Goal: Task Accomplishment & Management: Complete application form

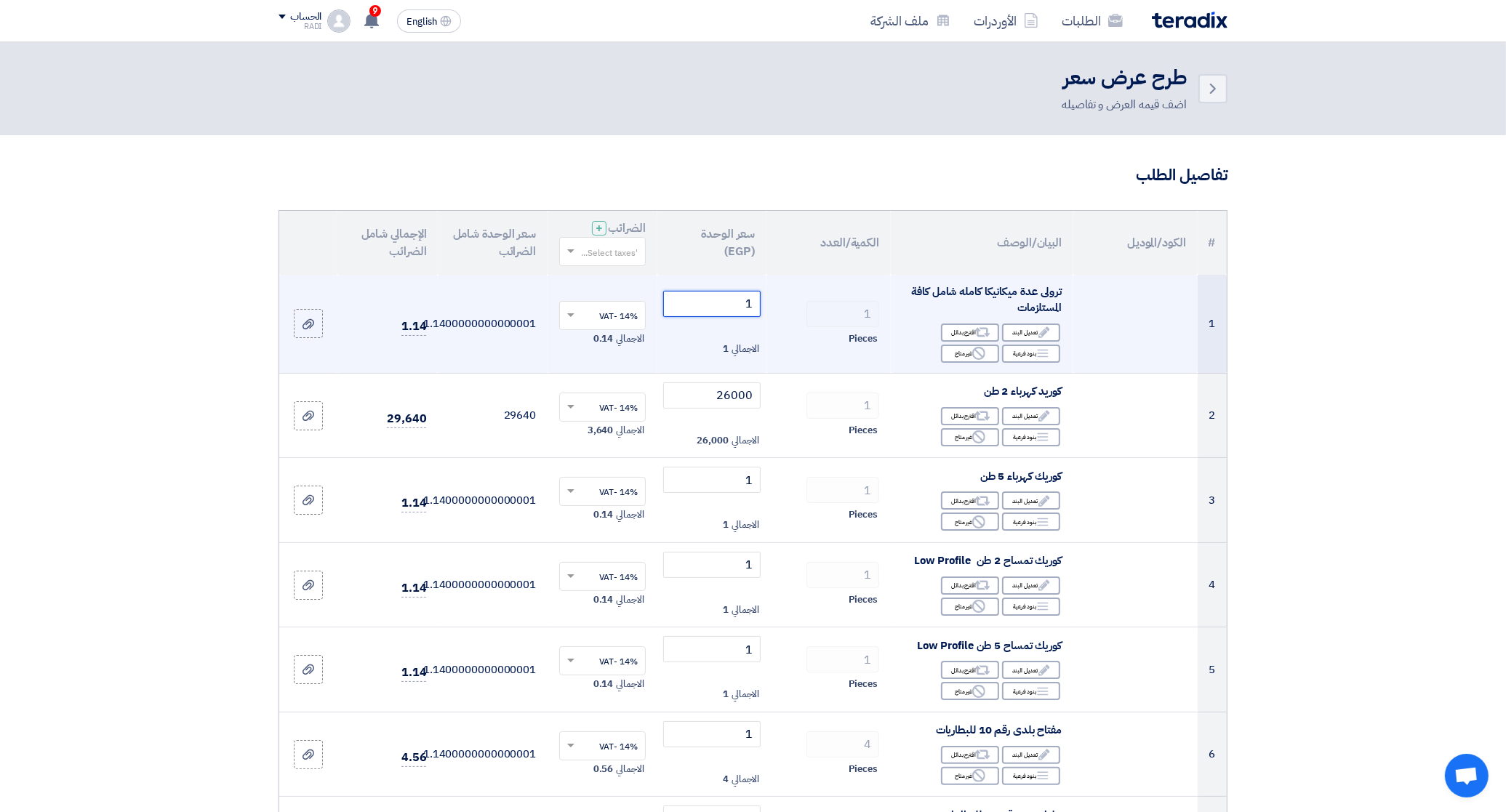
drag, startPoint x: 733, startPoint y: 300, endPoint x: 787, endPoint y: 296, distance: 54.1
click at [787, 296] on tr "1 ترولى عدة ميكانيكا كامله شامل كافة المستلزمات Edit تعديل البند Alternative اق…" at bounding box center [753, 324] width 947 height 99
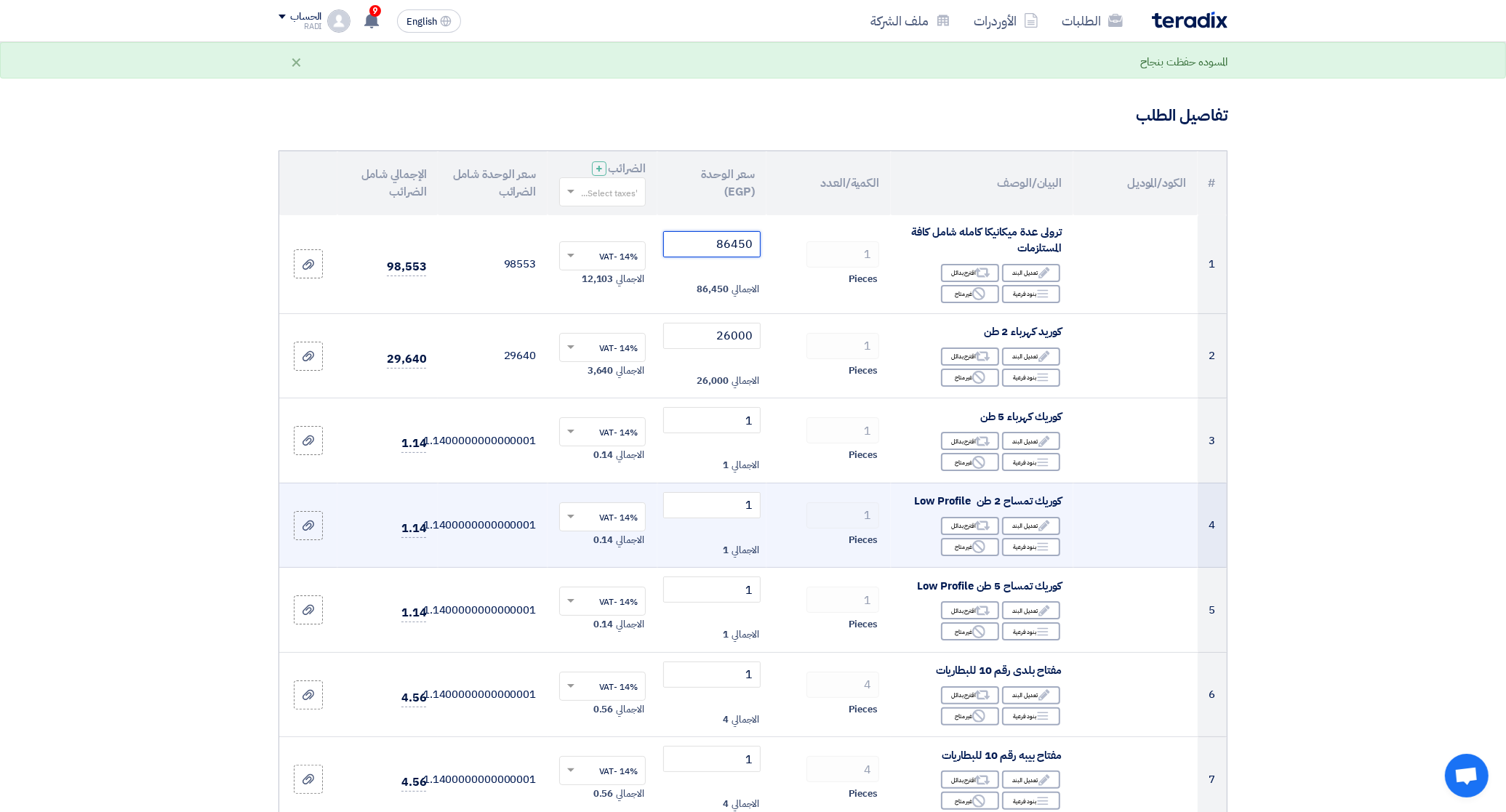
scroll to position [91, 0]
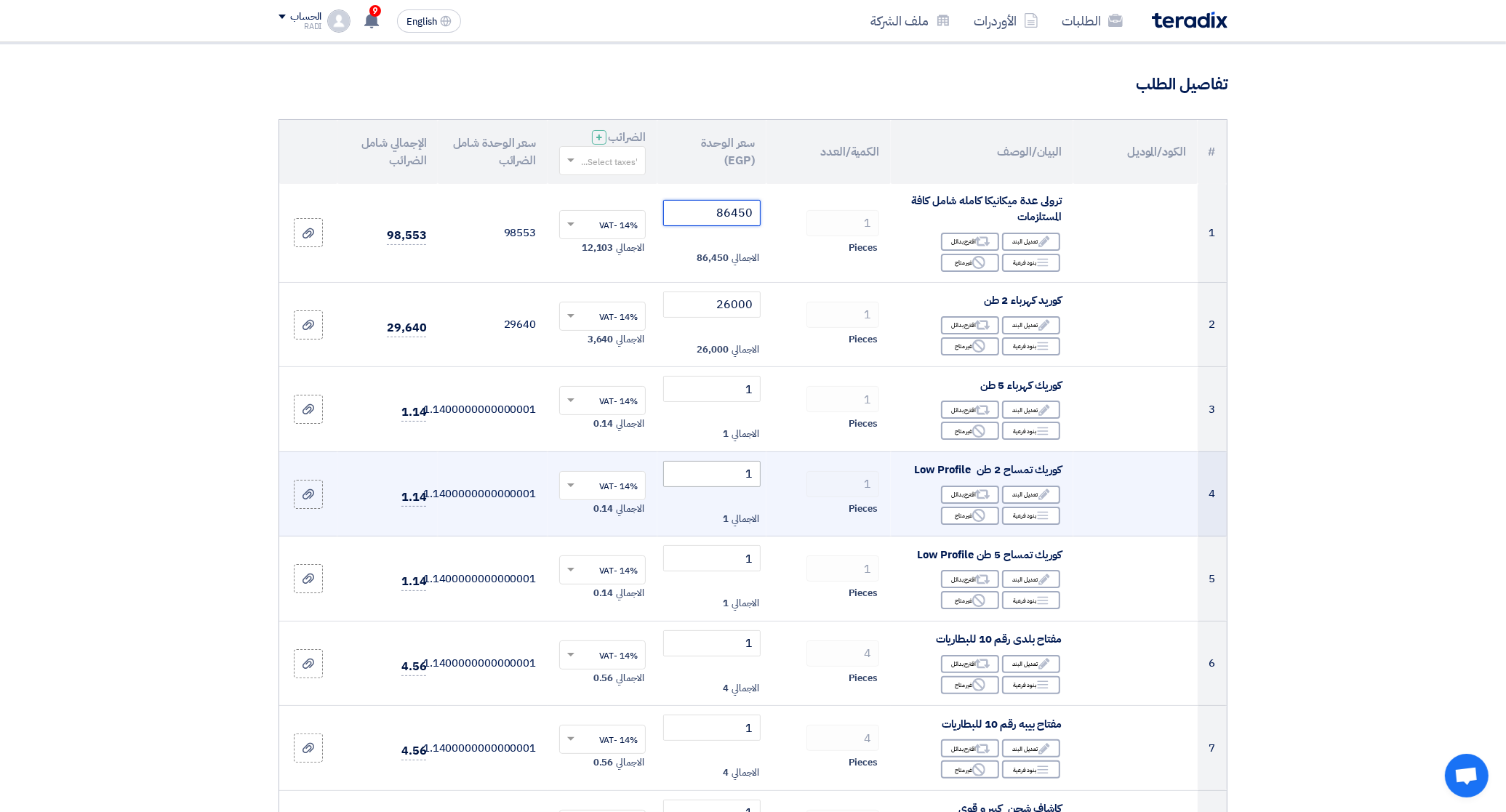
type input "86450"
drag, startPoint x: 733, startPoint y: 466, endPoint x: 763, endPoint y: 470, distance: 30.3
click at [763, 470] on td "1 الاجمالي 1" at bounding box center [711, 494] width 110 height 85
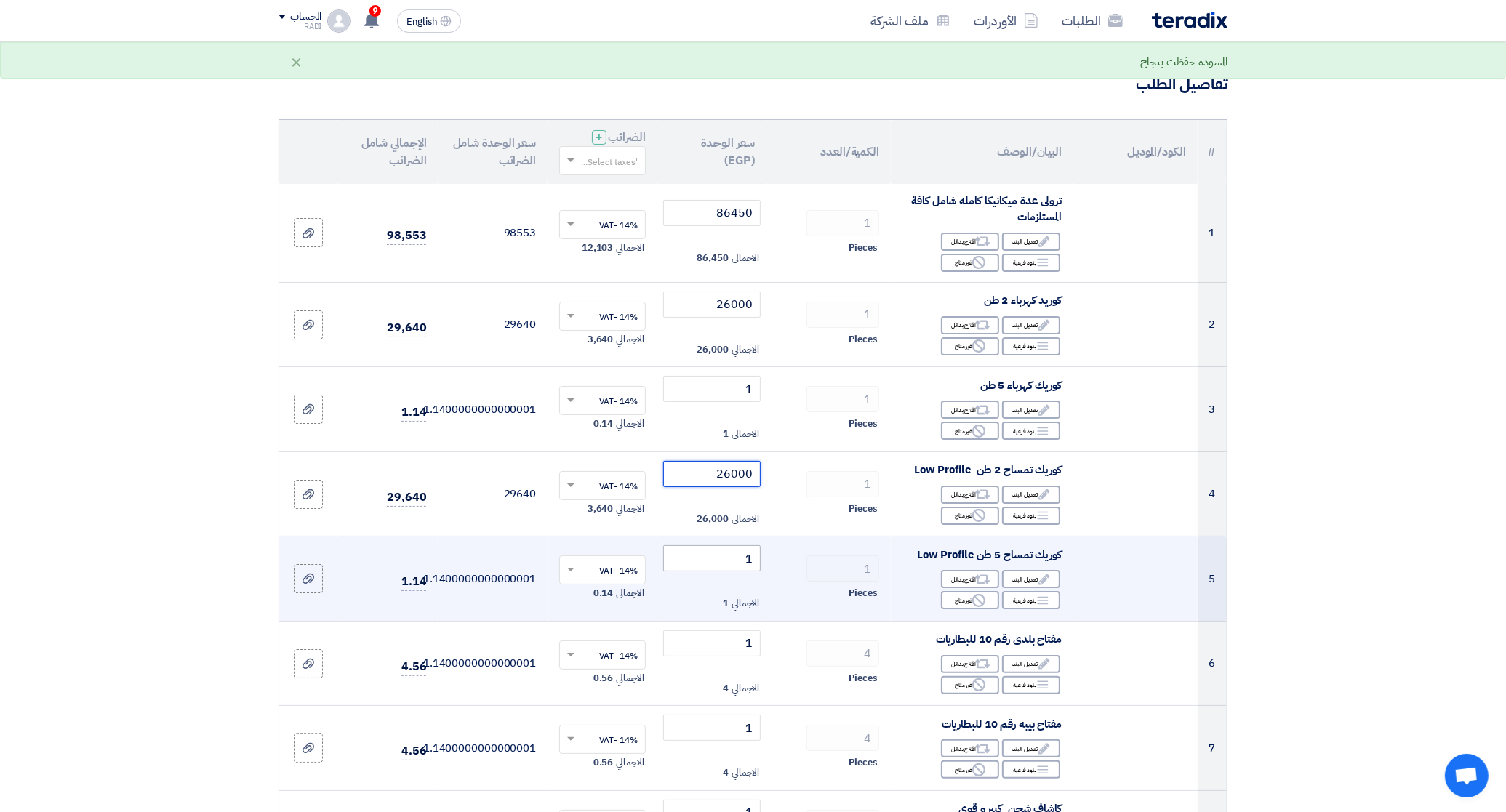
type input "26000"
drag, startPoint x: 742, startPoint y: 565, endPoint x: 767, endPoint y: 562, distance: 25.2
click at [767, 562] on tr "5 كوريك تمساح 5 طن Low Profile Edit تعديل البند Alternative اقترح بدائل Breakdo…" at bounding box center [753, 579] width 947 height 85
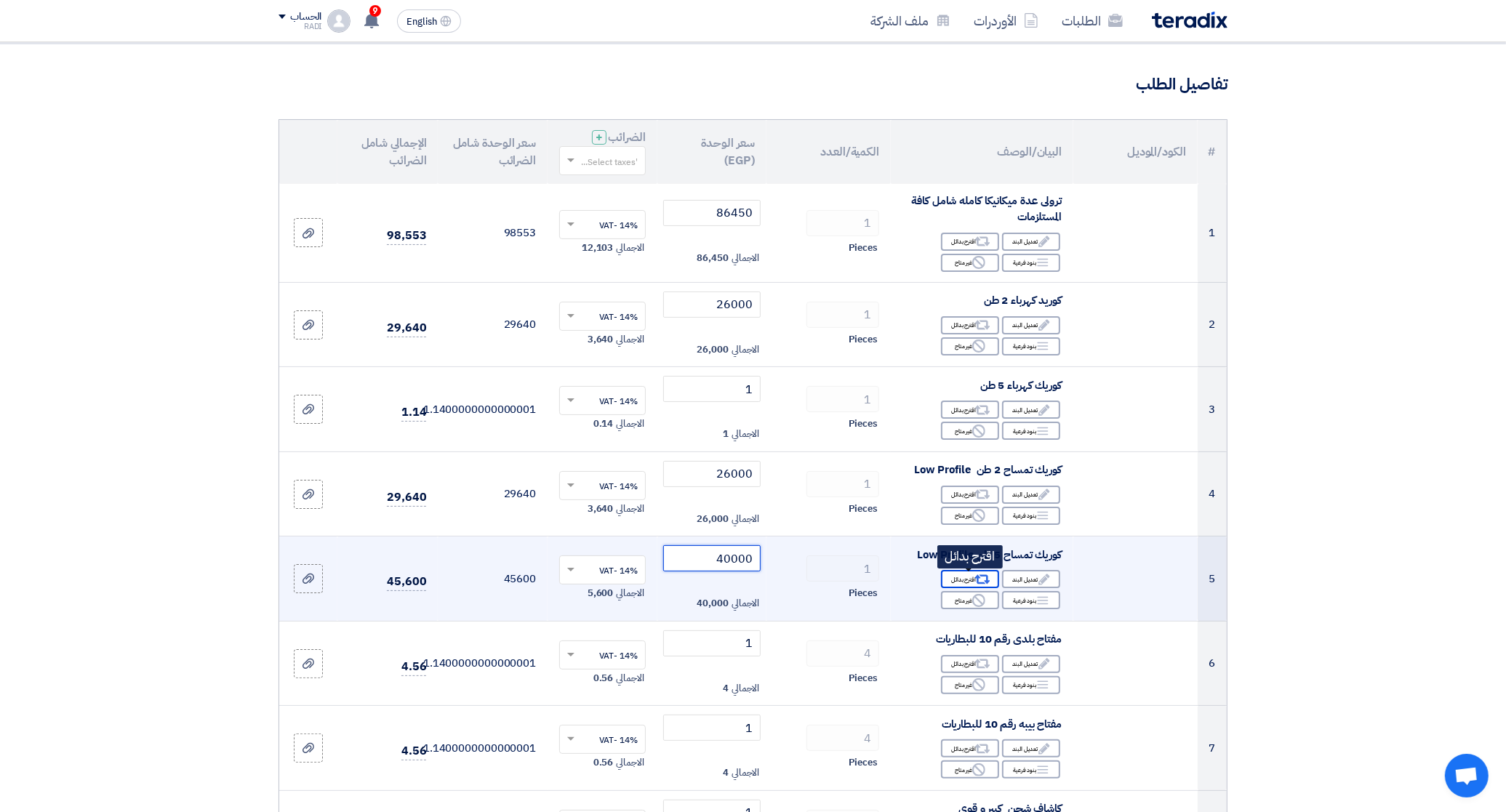
type input "40000"
click at [976, 580] on use at bounding box center [982, 580] width 15 height 10
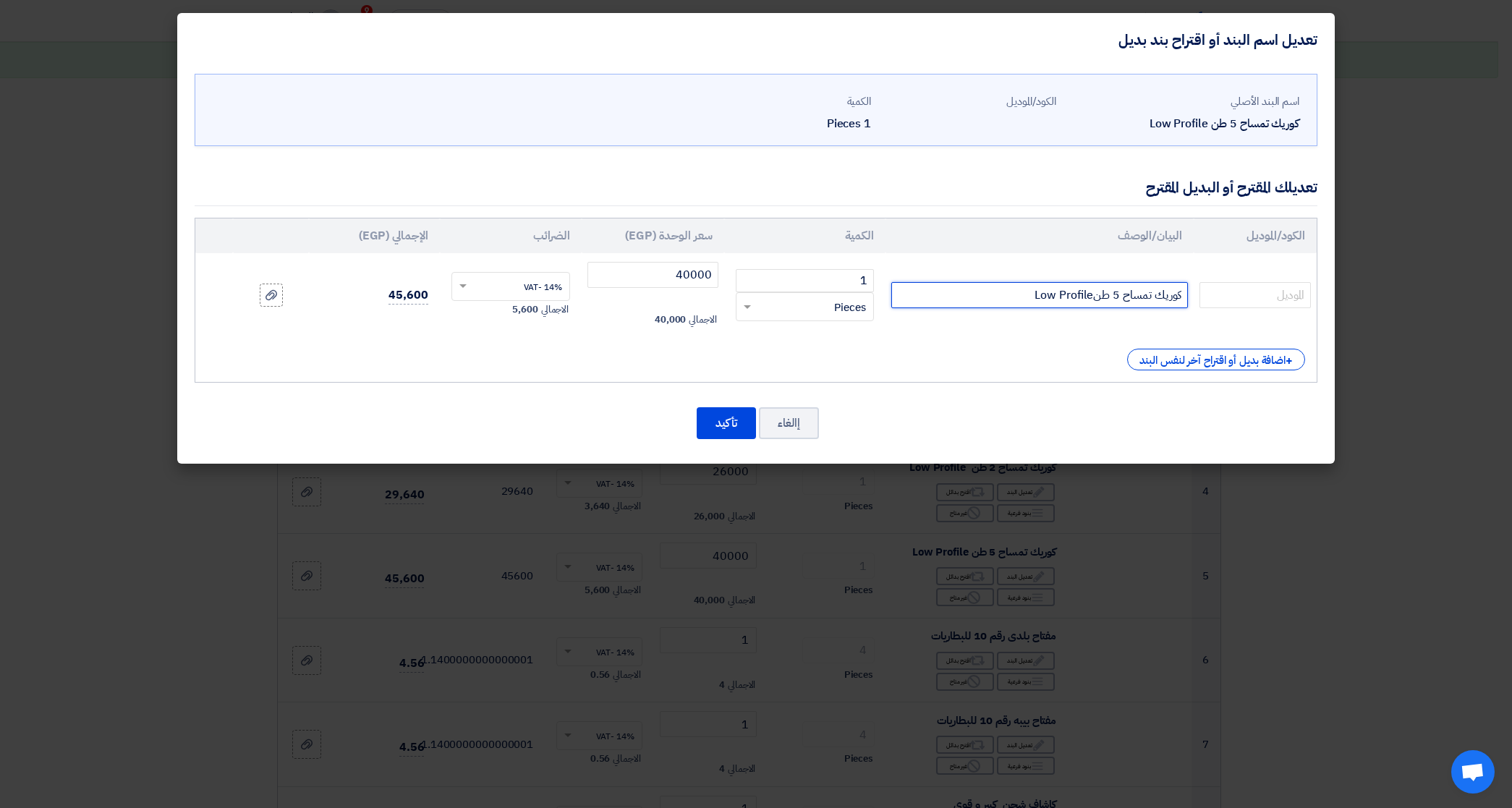
drag, startPoint x: 1108, startPoint y: 298, endPoint x: 1117, endPoint y: 298, distance: 9.0
click at [1117, 298] on input "كوريك تمساح 5 طنLow Profile" at bounding box center [1040, 295] width 297 height 26
type input "كوريك تمساح 6طنLow Profile"
click at [1238, 304] on input "text" at bounding box center [1255, 295] width 112 height 26
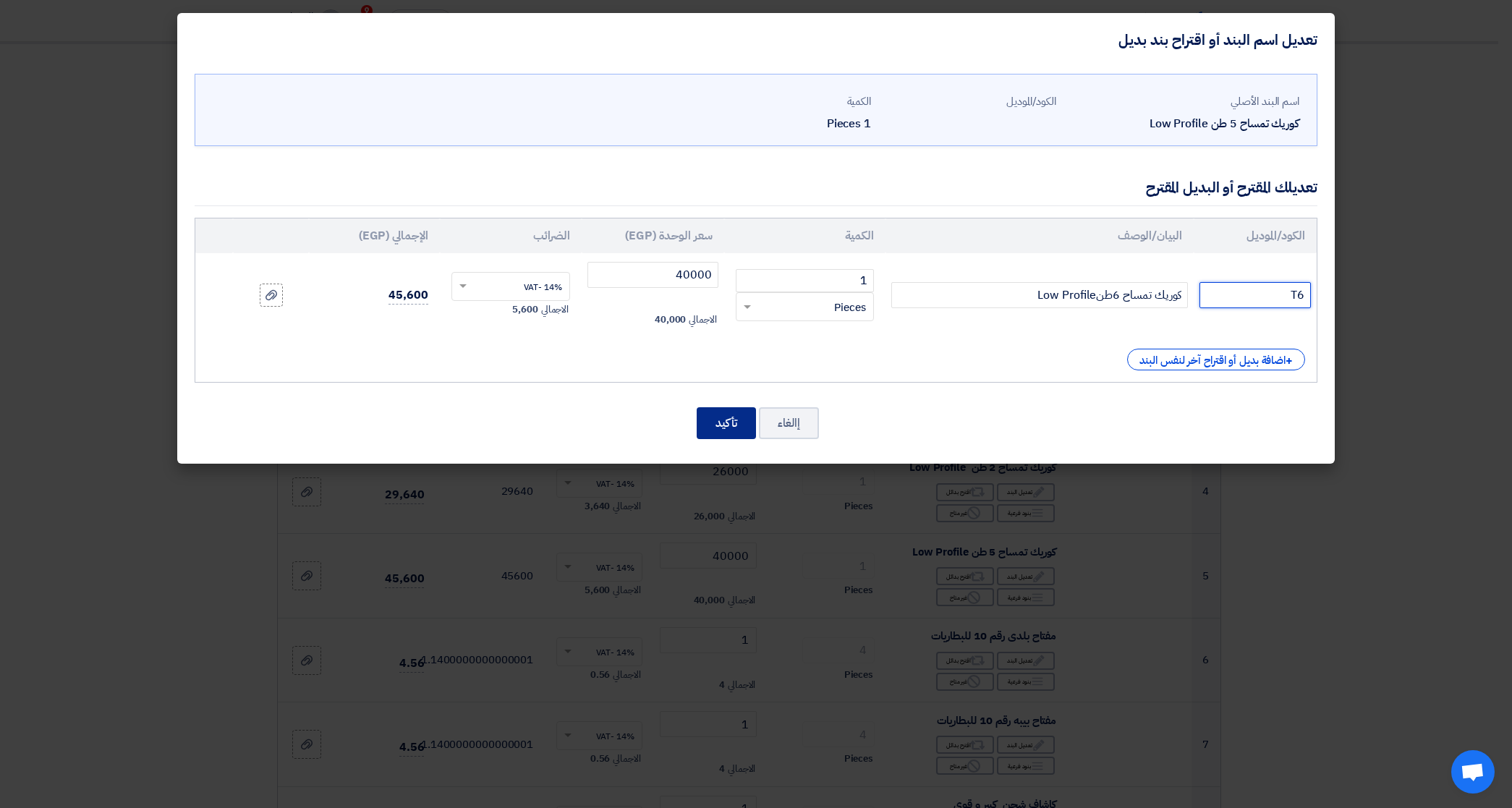
type input "T6"
click at [717, 430] on button "تأكيد" at bounding box center [726, 423] width 59 height 31
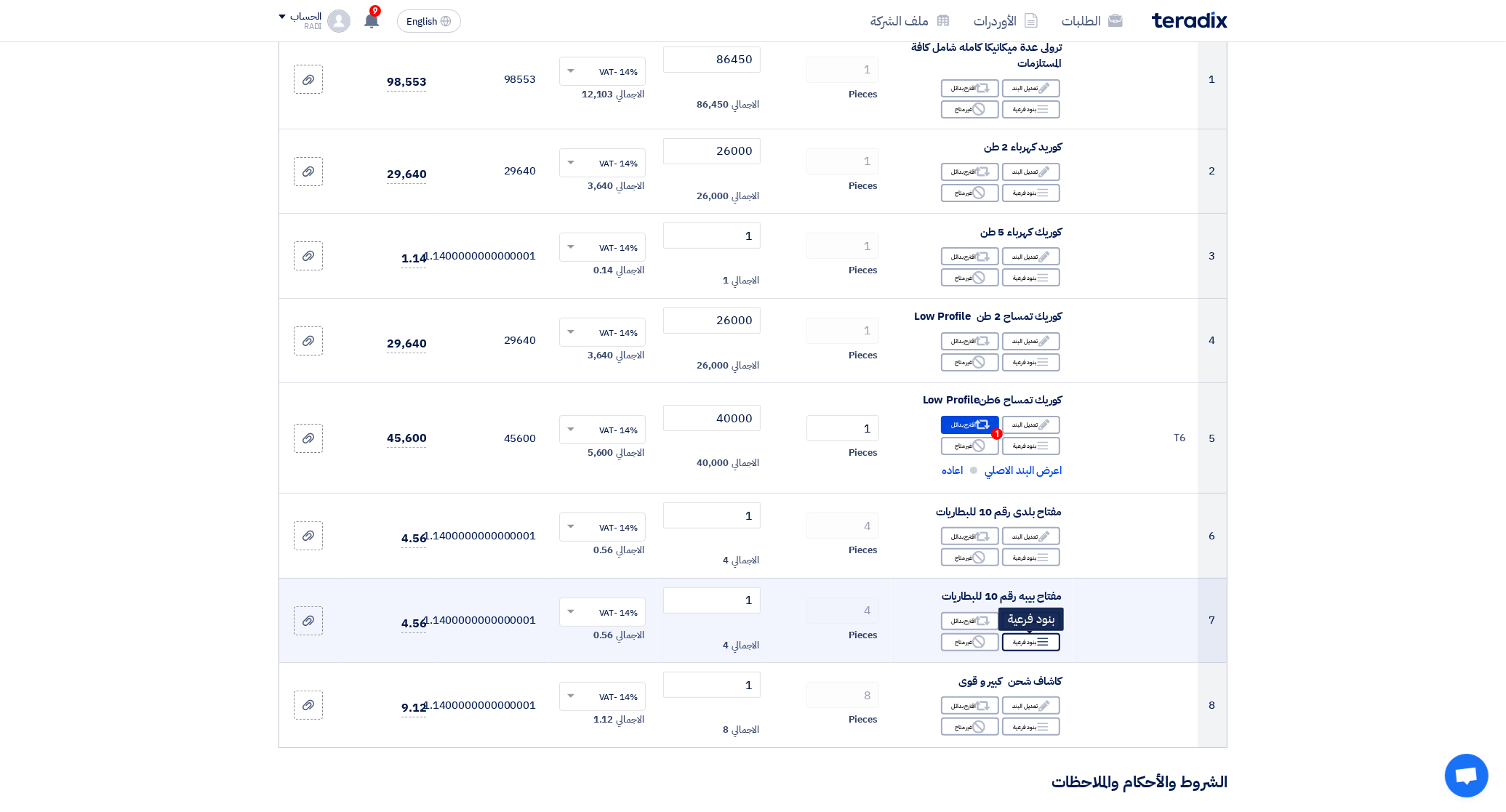
scroll to position [454, 0]
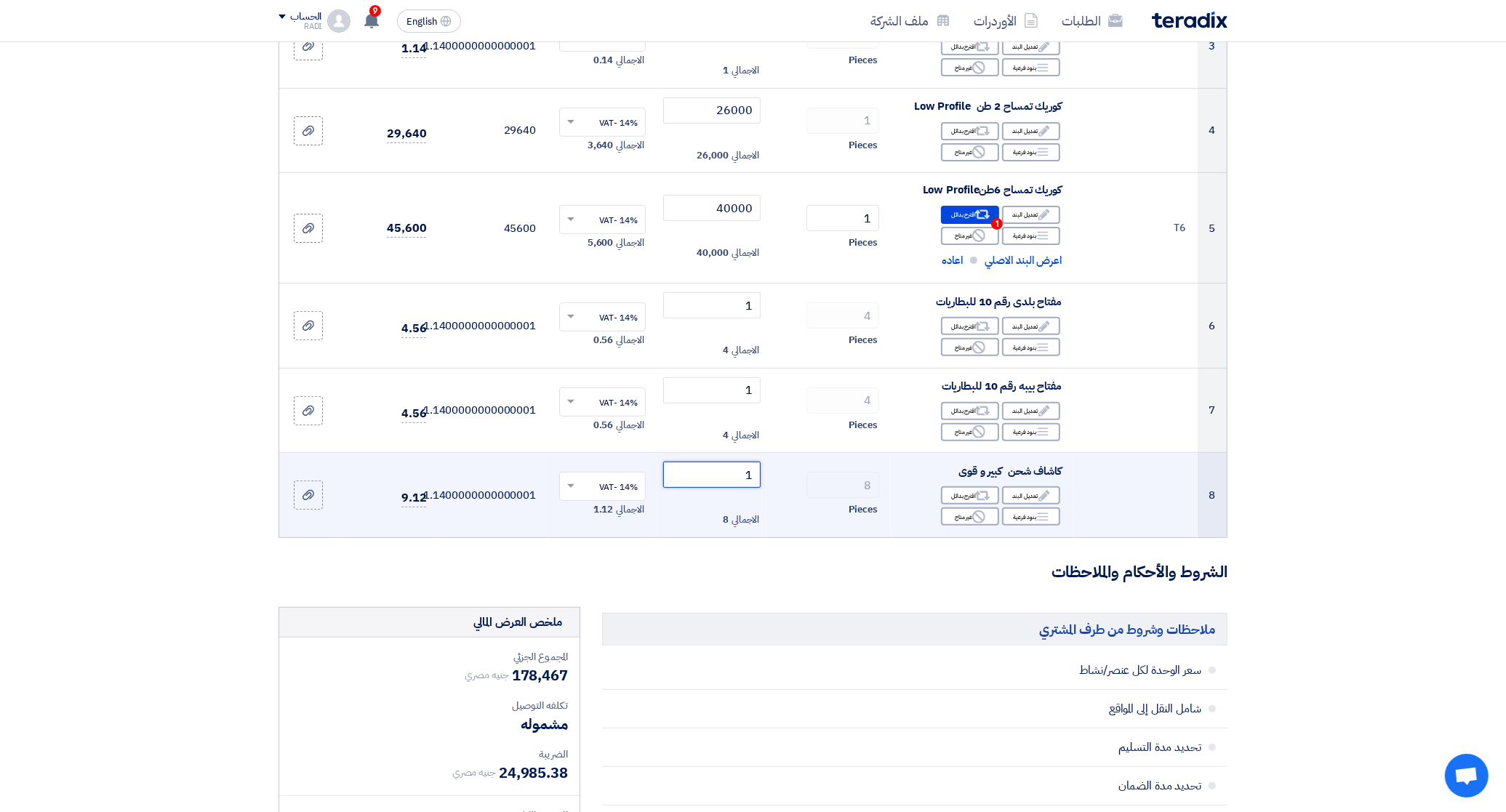
drag, startPoint x: 717, startPoint y: 476, endPoint x: 773, endPoint y: 476, distance: 56.0
click at [773, 476] on tr "8 كاشاف شحن كبير و قوى Edit تعديل البند Alternative اقترح بدائل Breakdown Rejec…" at bounding box center [753, 495] width 947 height 84
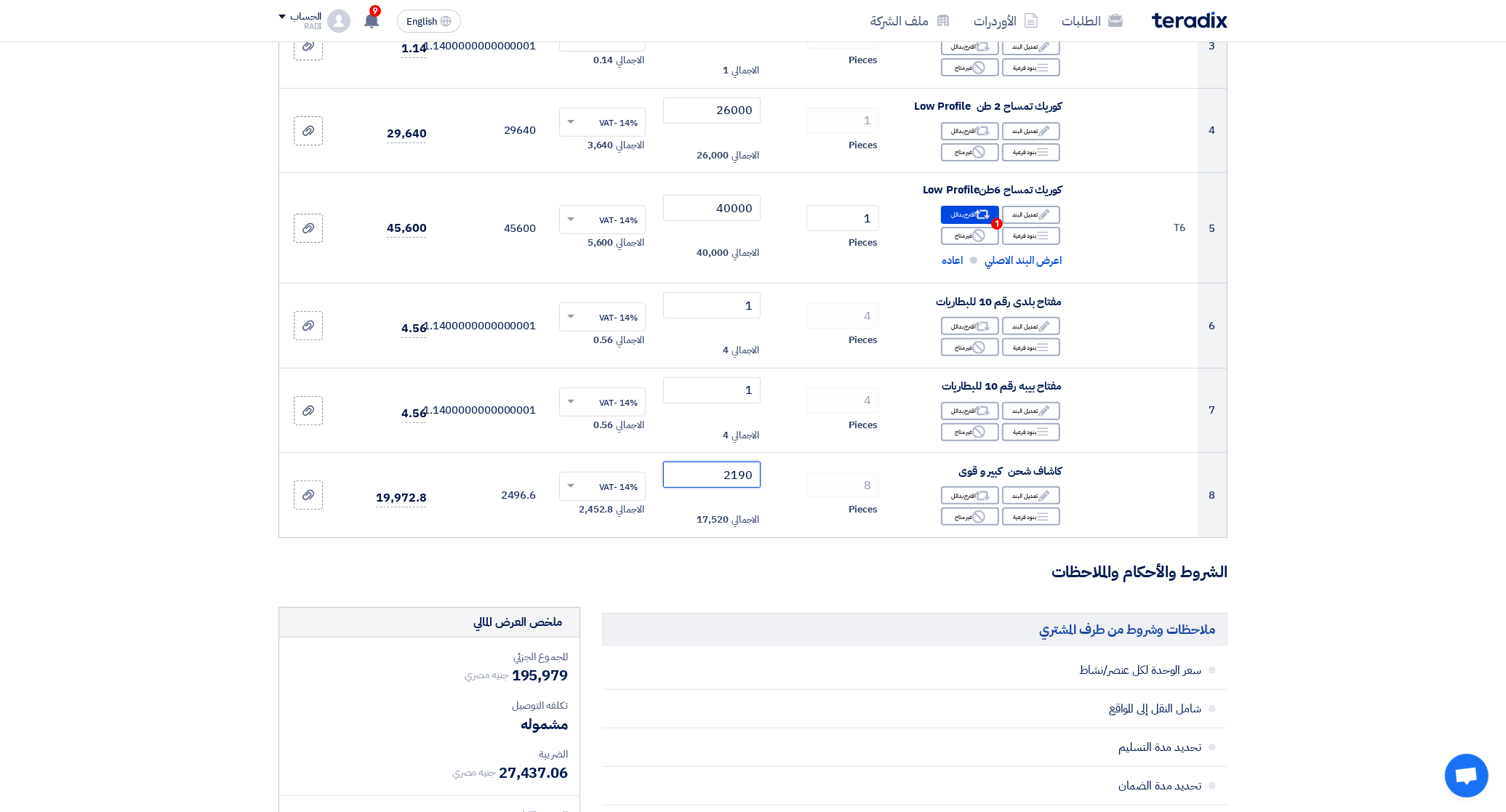
type input "2190"
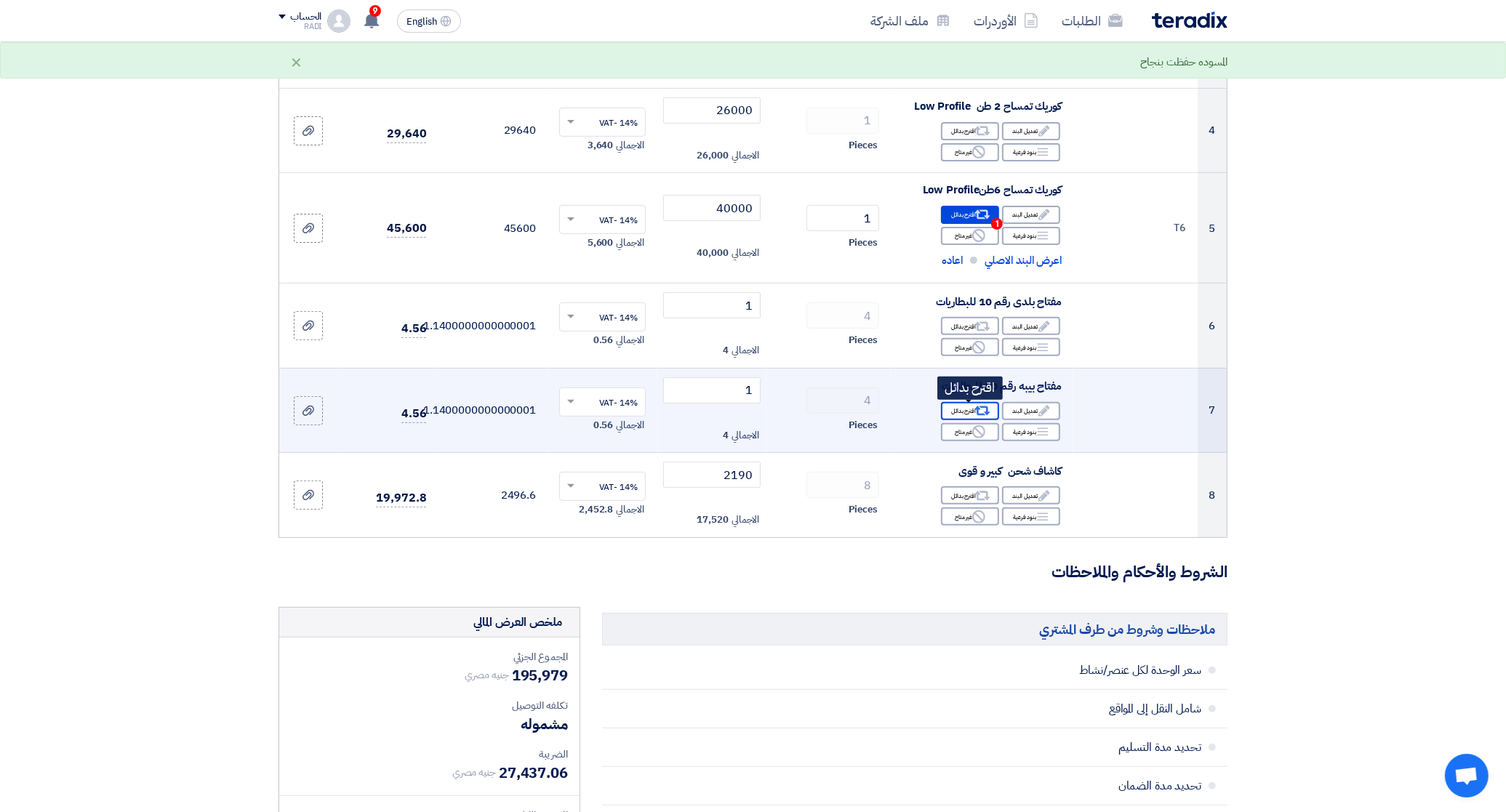
click at [957, 412] on div "Alternative اقترح بدائل" at bounding box center [970, 410] width 58 height 18
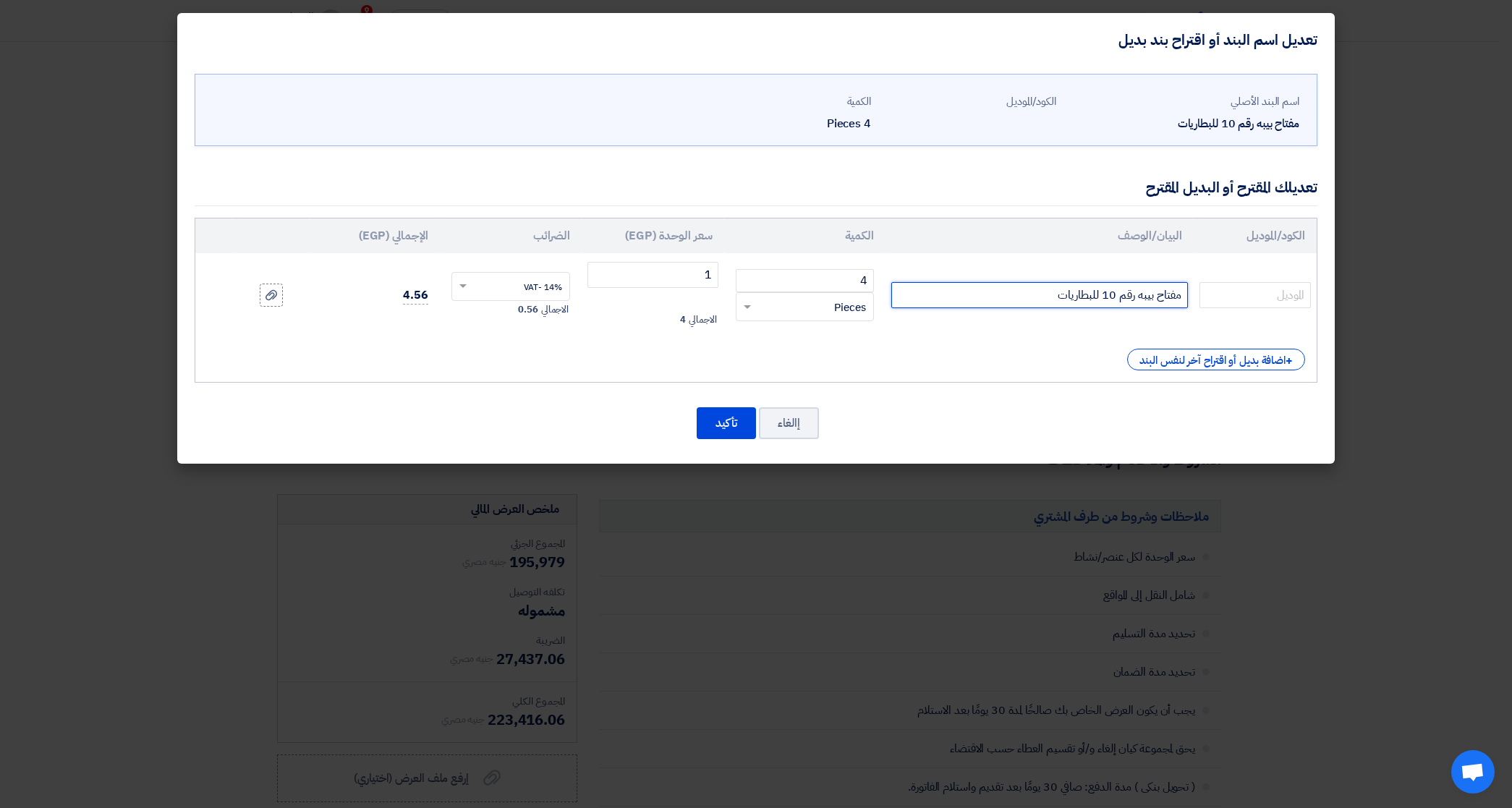
drag, startPoint x: 1030, startPoint y: 293, endPoint x: 1187, endPoint y: 290, distance: 157.0
click at [1187, 290] on input "مفتاح بيبه رقم 10 للبطاريات" at bounding box center [1040, 295] width 297 height 26
paste input "طقم بيببةمسدسة26ق-6-32مم"
type input "طقم بيببةمسدسة26ق-6-32مم"
click at [1267, 290] on input "text" at bounding box center [1255, 295] width 112 height 26
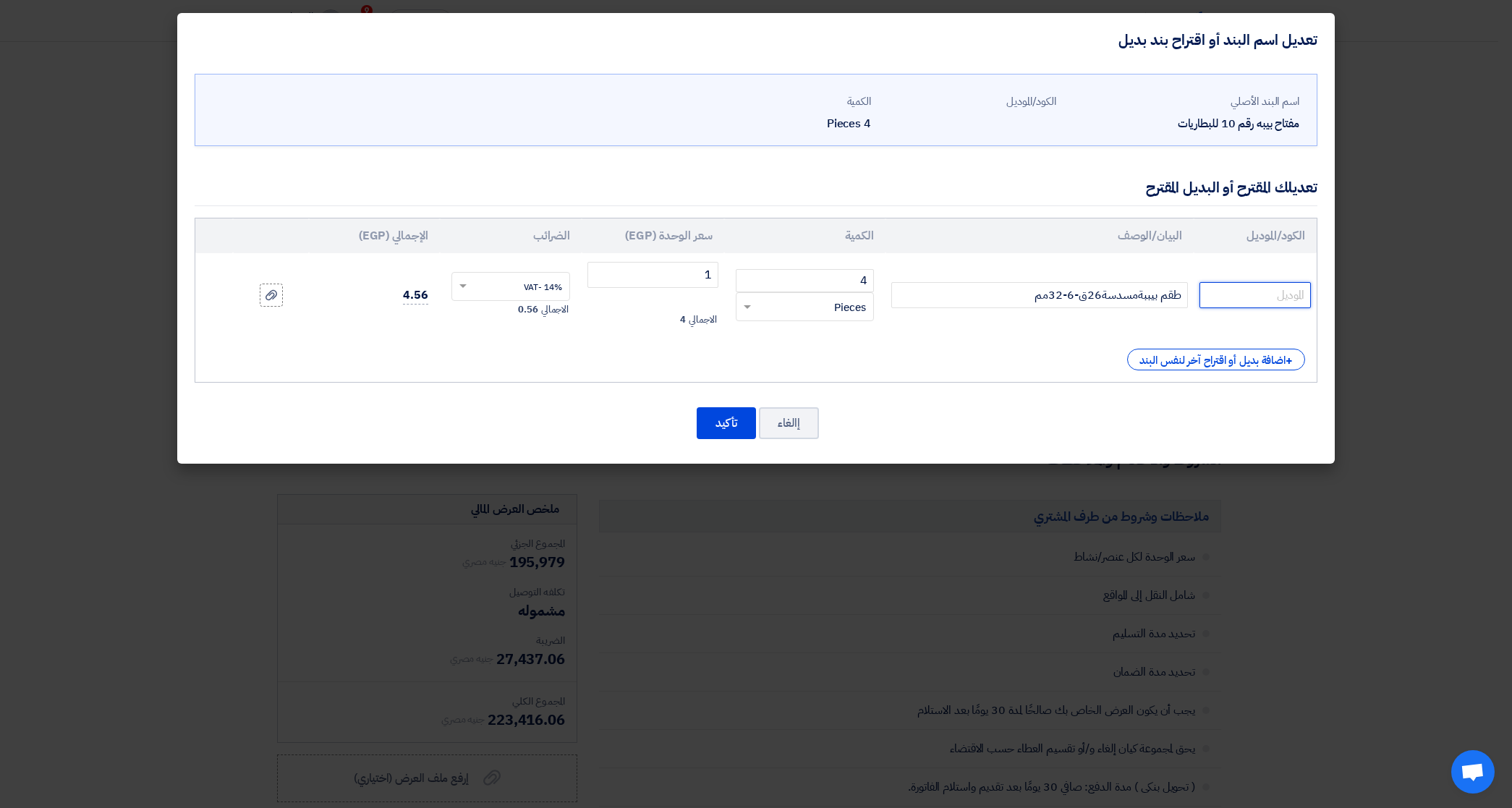
paste input "1926"
type input "1926"
drag, startPoint x: 702, startPoint y: 278, endPoint x: 718, endPoint y: 273, distance: 16.8
click at [718, 273] on input "1" at bounding box center [653, 275] width 131 height 26
type input "13800"
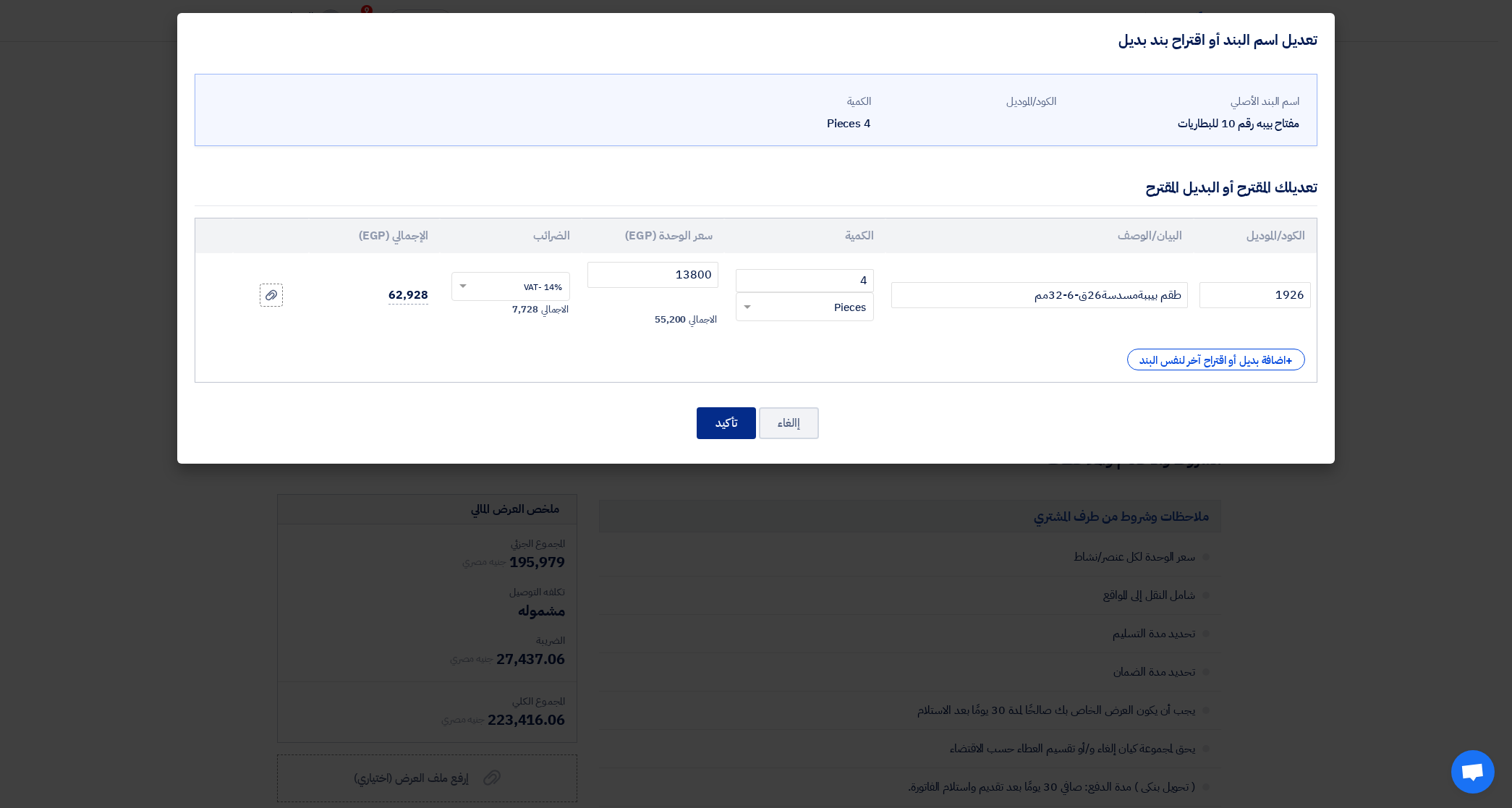
click at [722, 413] on button "تأكيد" at bounding box center [726, 423] width 59 height 31
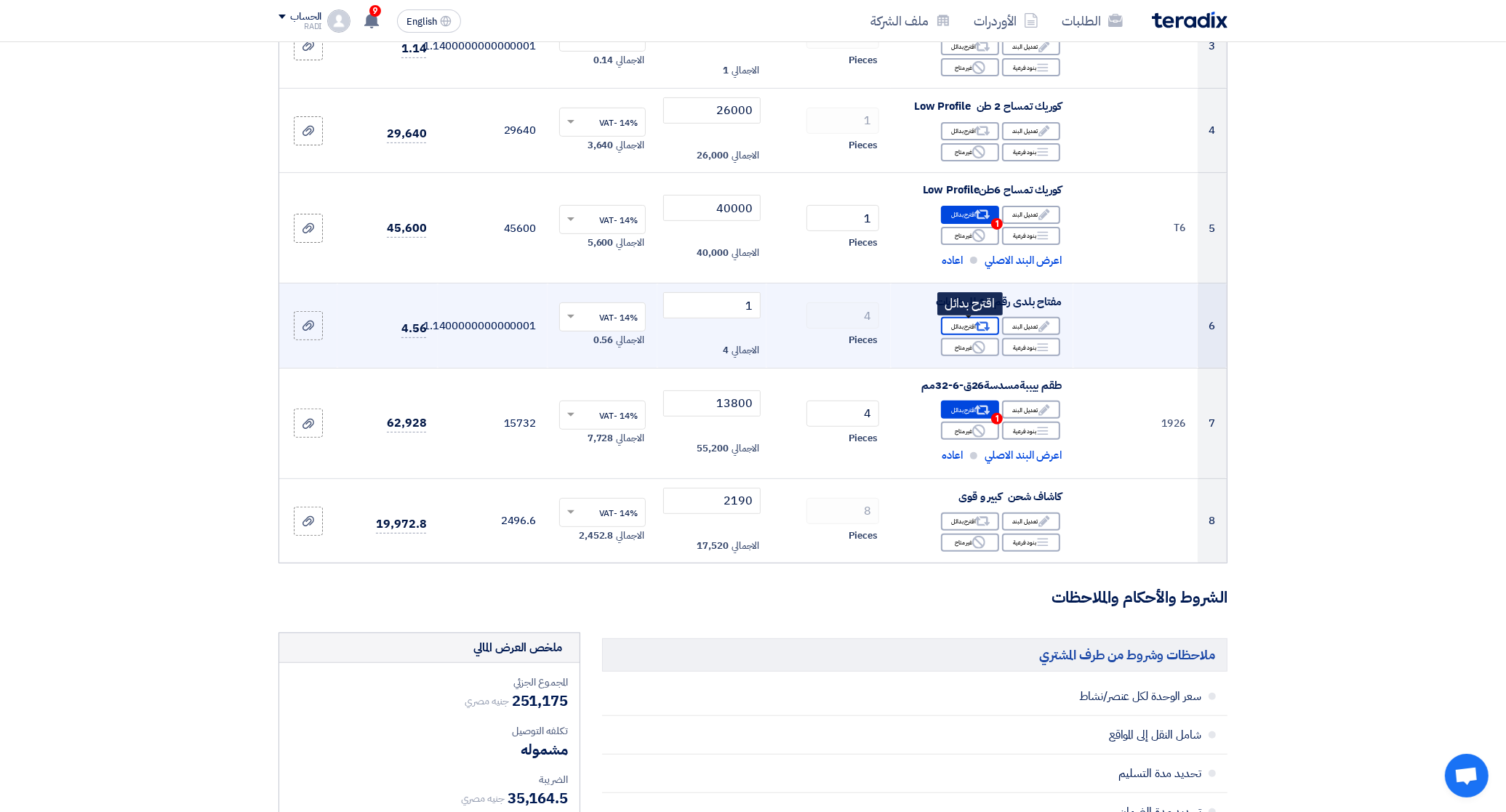
click at [975, 325] on use at bounding box center [982, 326] width 15 height 10
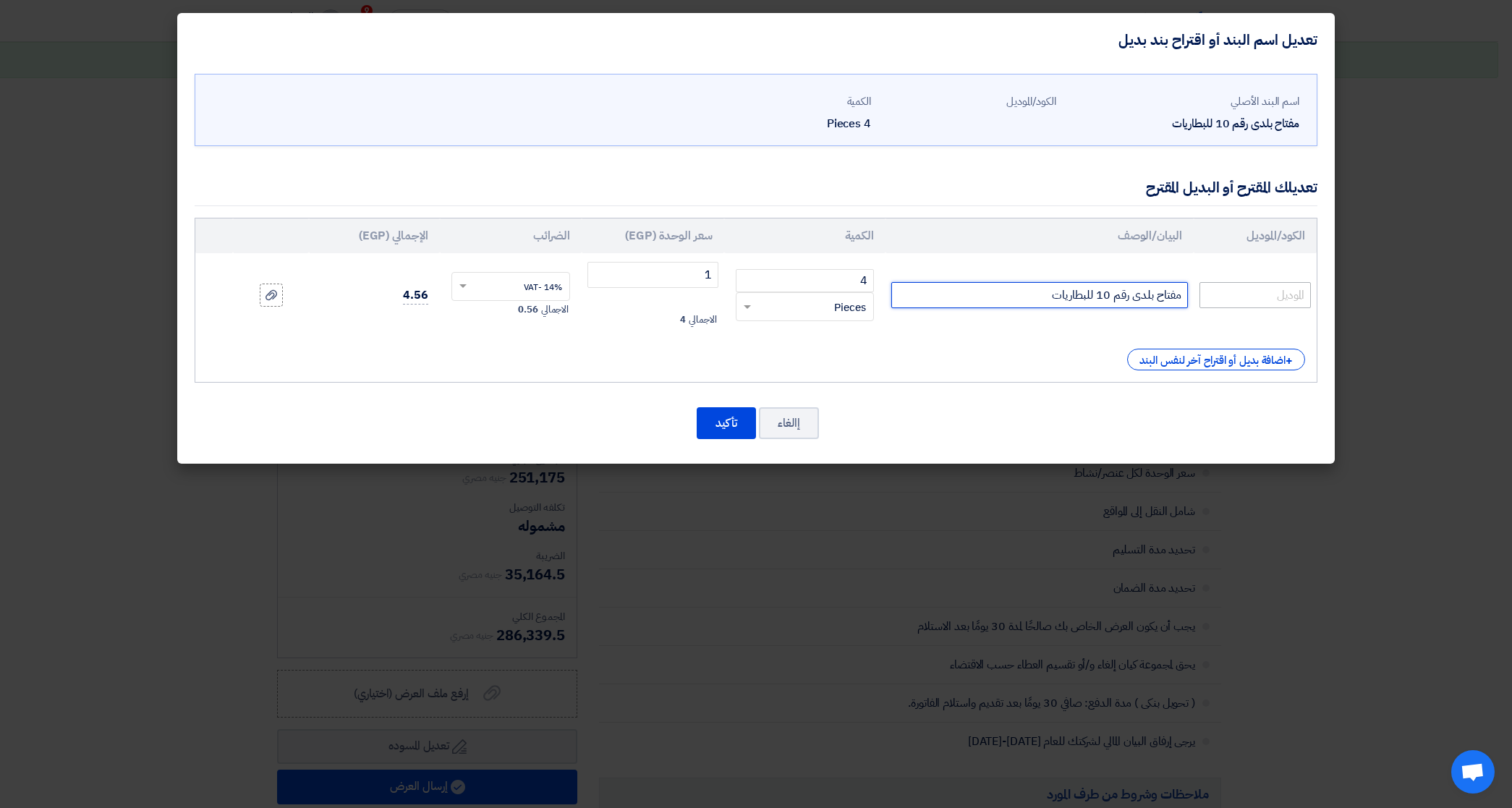
drag, startPoint x: 1015, startPoint y: 285, endPoint x: 1220, endPoint y: 298, distance: 205.4
click at [1220, 298] on tr "مفتاح بلدى رقم 10 للبطاريات 4 RFQ_STEP1.ITEMS.2.TYPE_PLACEHOLDER × Pieces" at bounding box center [756, 295] width 1122 height 84
paste input "طقم مفتاح بلدي 8 قطع + فيلر"
type input "طقم مفتاح بلدي 8 قطع + فيلر"
click at [1268, 295] on input "text" at bounding box center [1255, 295] width 112 height 26
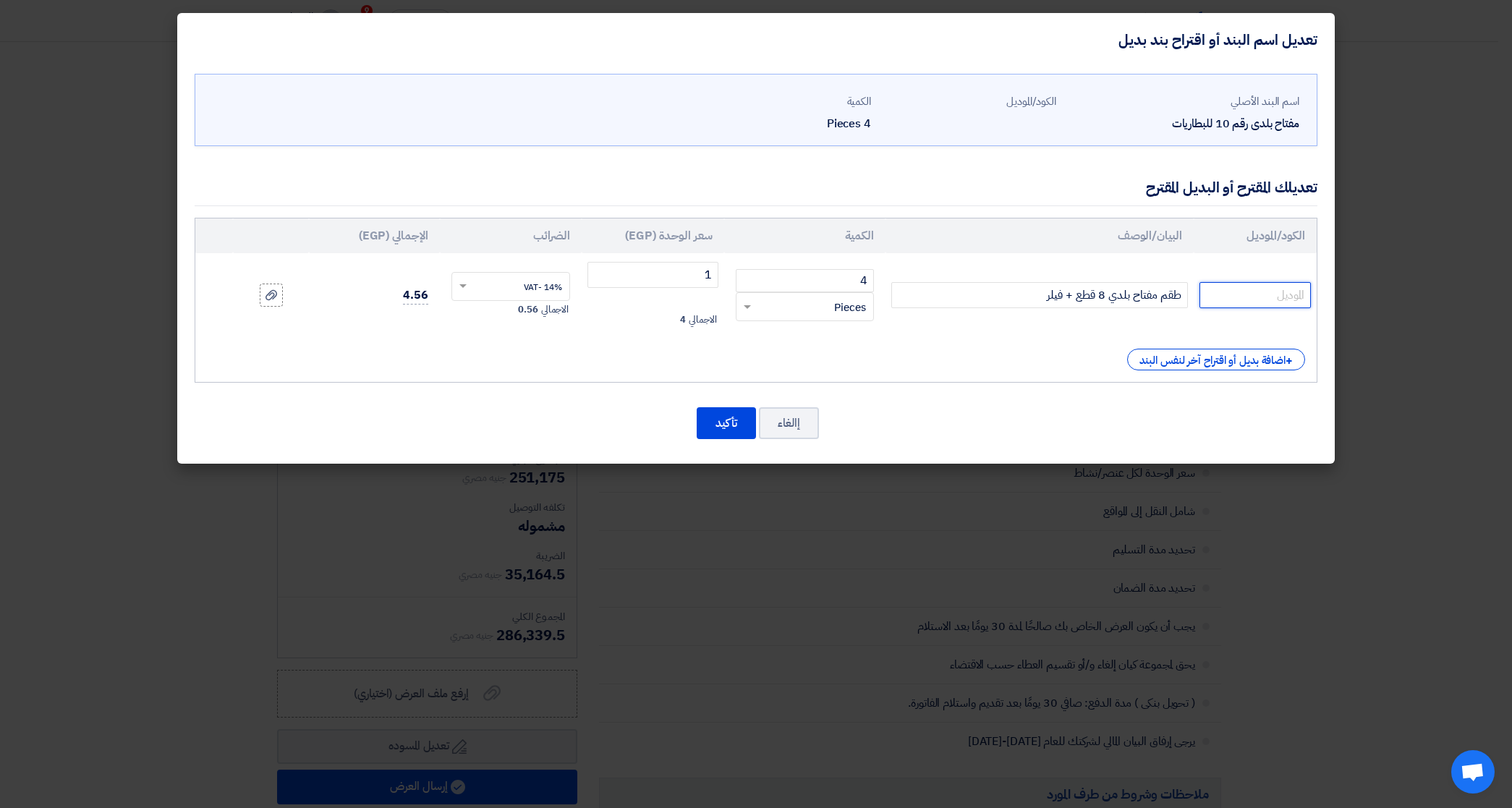
paste input "FG 100/03E"
type input "FG 100/03E"
drag, startPoint x: 666, startPoint y: 272, endPoint x: 732, endPoint y: 266, distance: 66.3
click at [732, 266] on tr "FG 100/03E طقم مفتاح بلدي 8 قطع + فيلر 4 RFQ_STEP1.ITEMS.2.TYPE_PLACEHOLDER" at bounding box center [756, 295] width 1122 height 84
type input "3300"
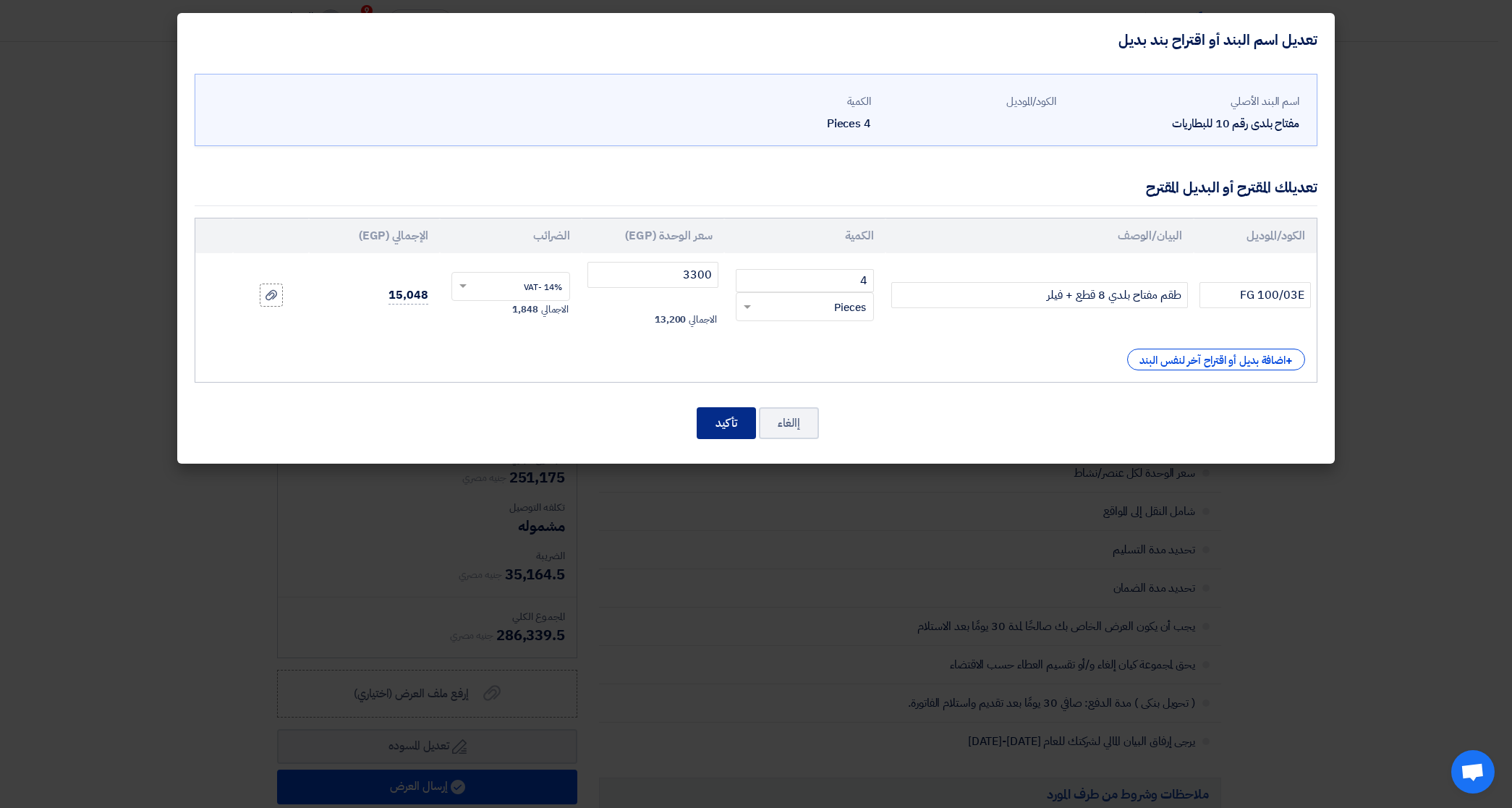
click at [724, 416] on button "تأكيد" at bounding box center [726, 423] width 59 height 31
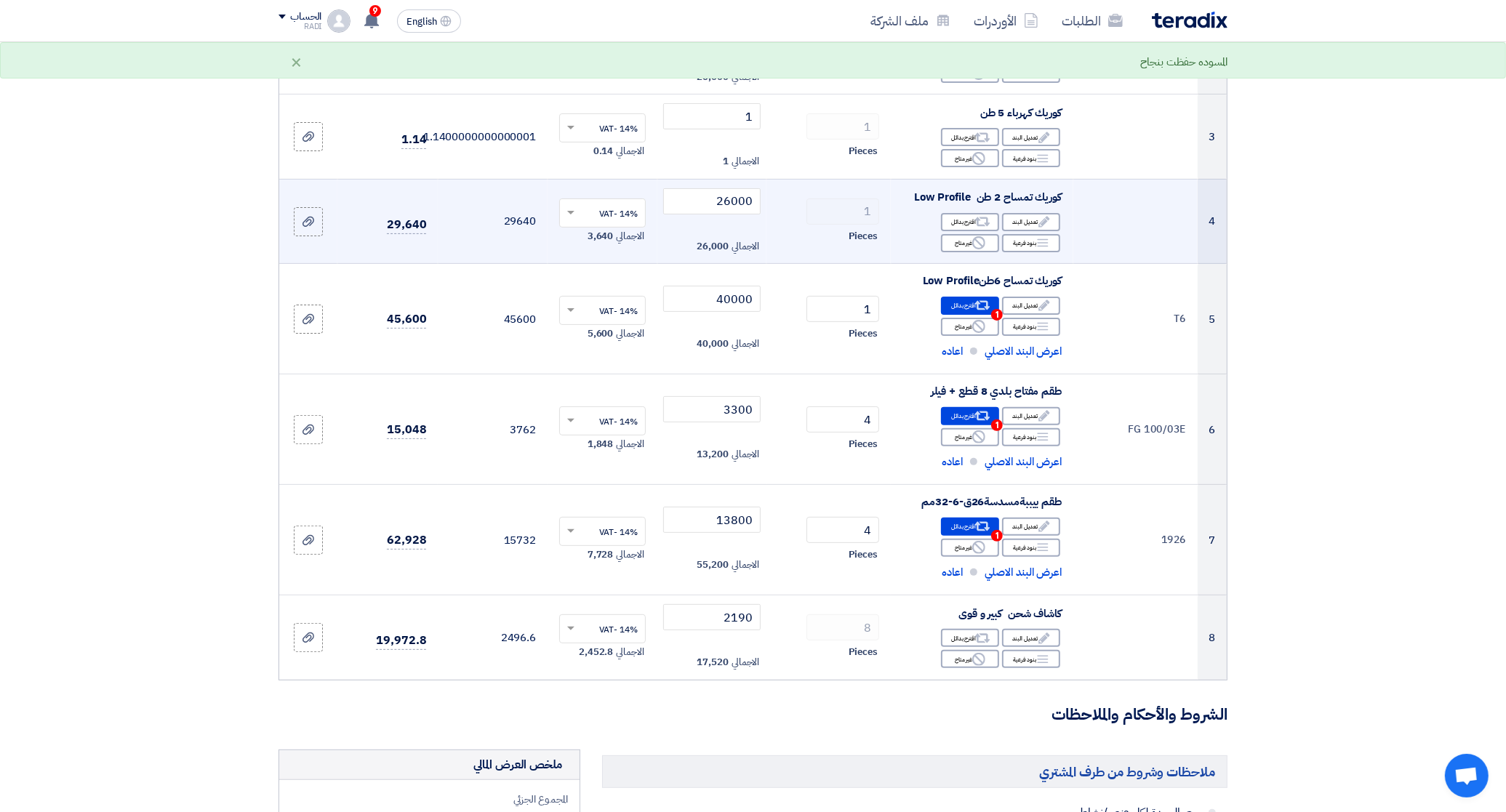
scroll to position [273, 0]
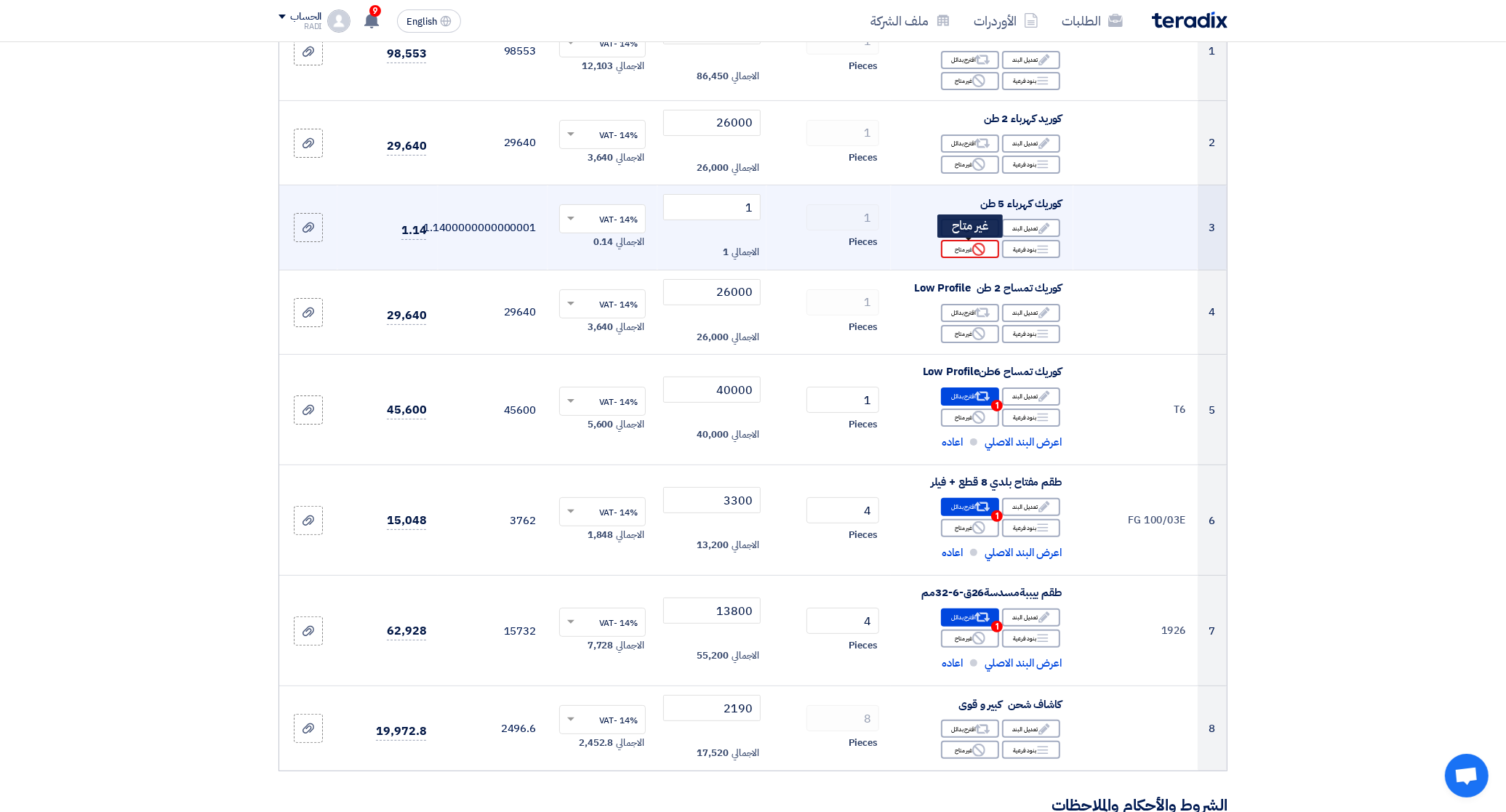
click at [956, 249] on div "Reject غير متاح" at bounding box center [970, 249] width 58 height 18
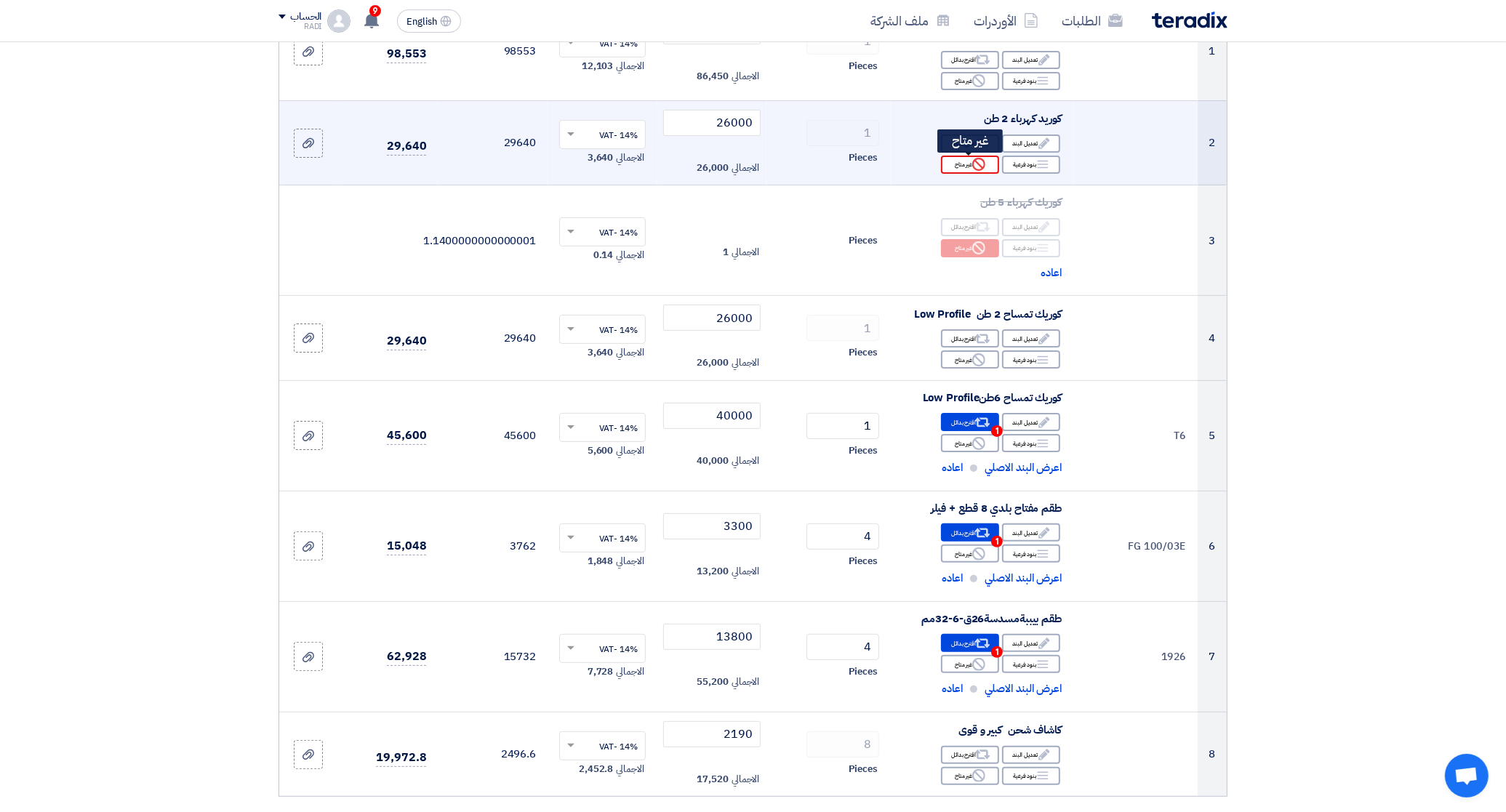
click at [969, 164] on div "Reject غير متاح" at bounding box center [970, 164] width 58 height 18
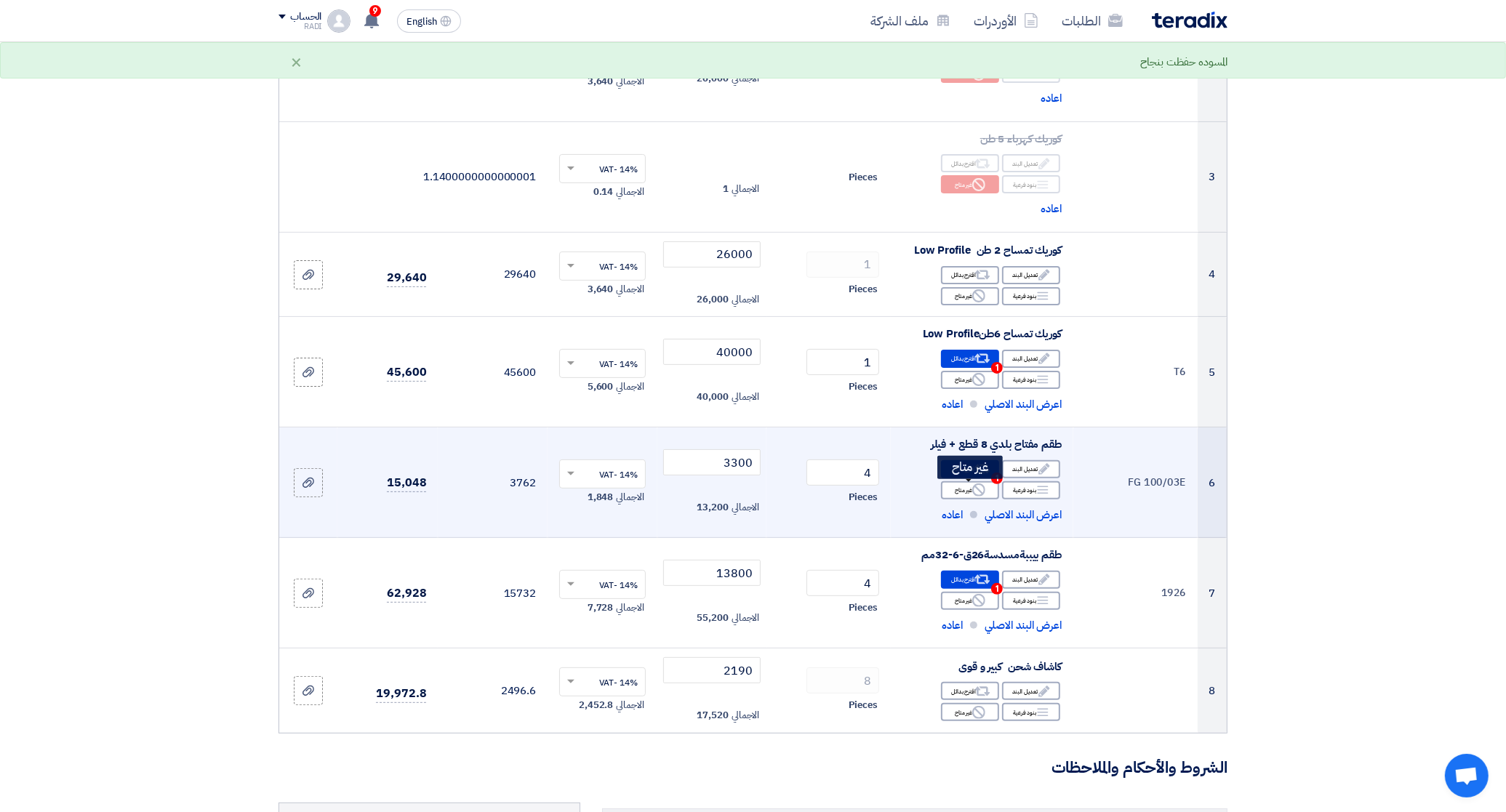
scroll to position [363, 0]
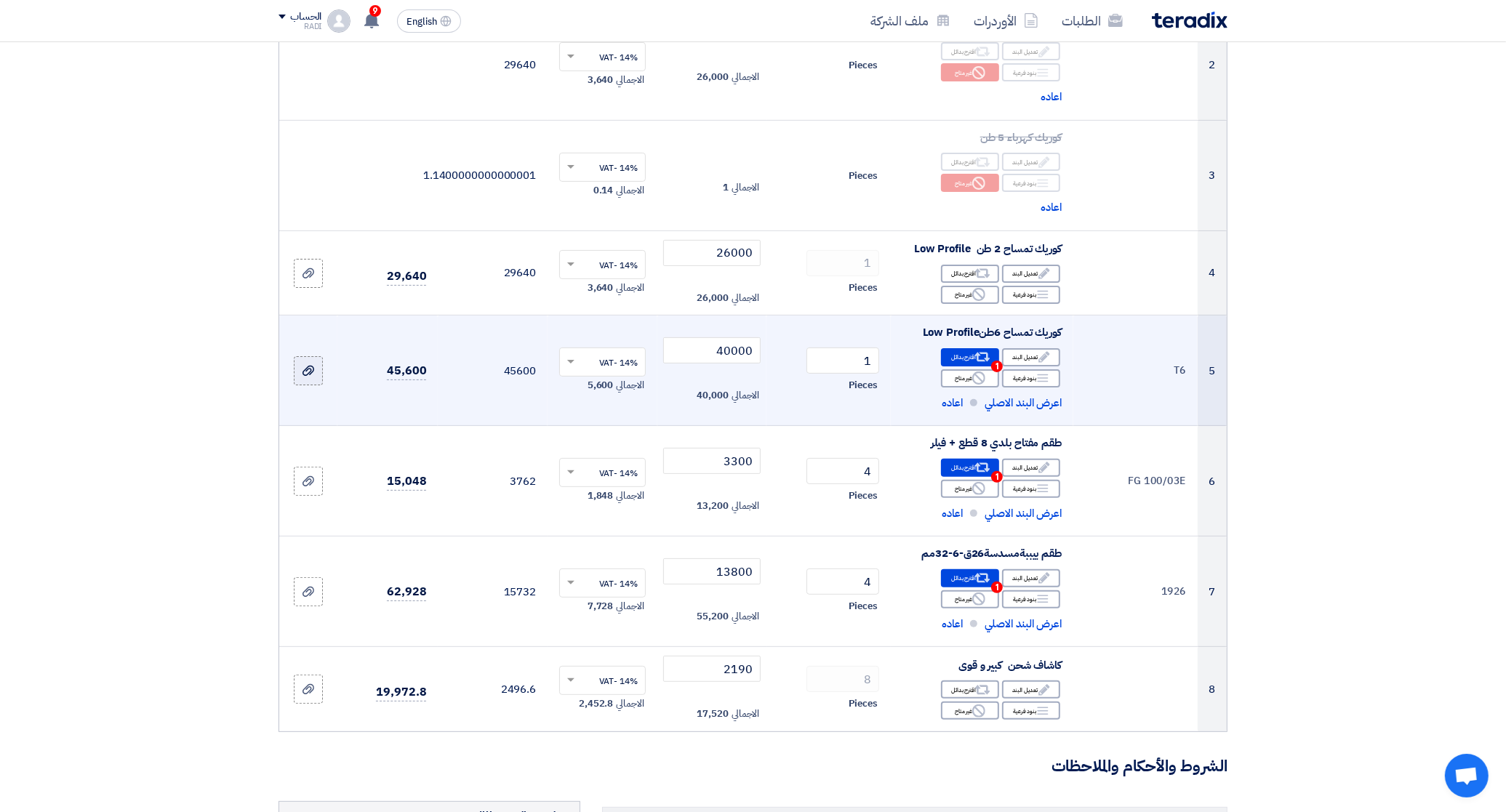
click at [306, 372] on icon at bounding box center [308, 370] width 11 height 11
click at [0, 0] on input "file" at bounding box center [0, 0] width 0 height 0
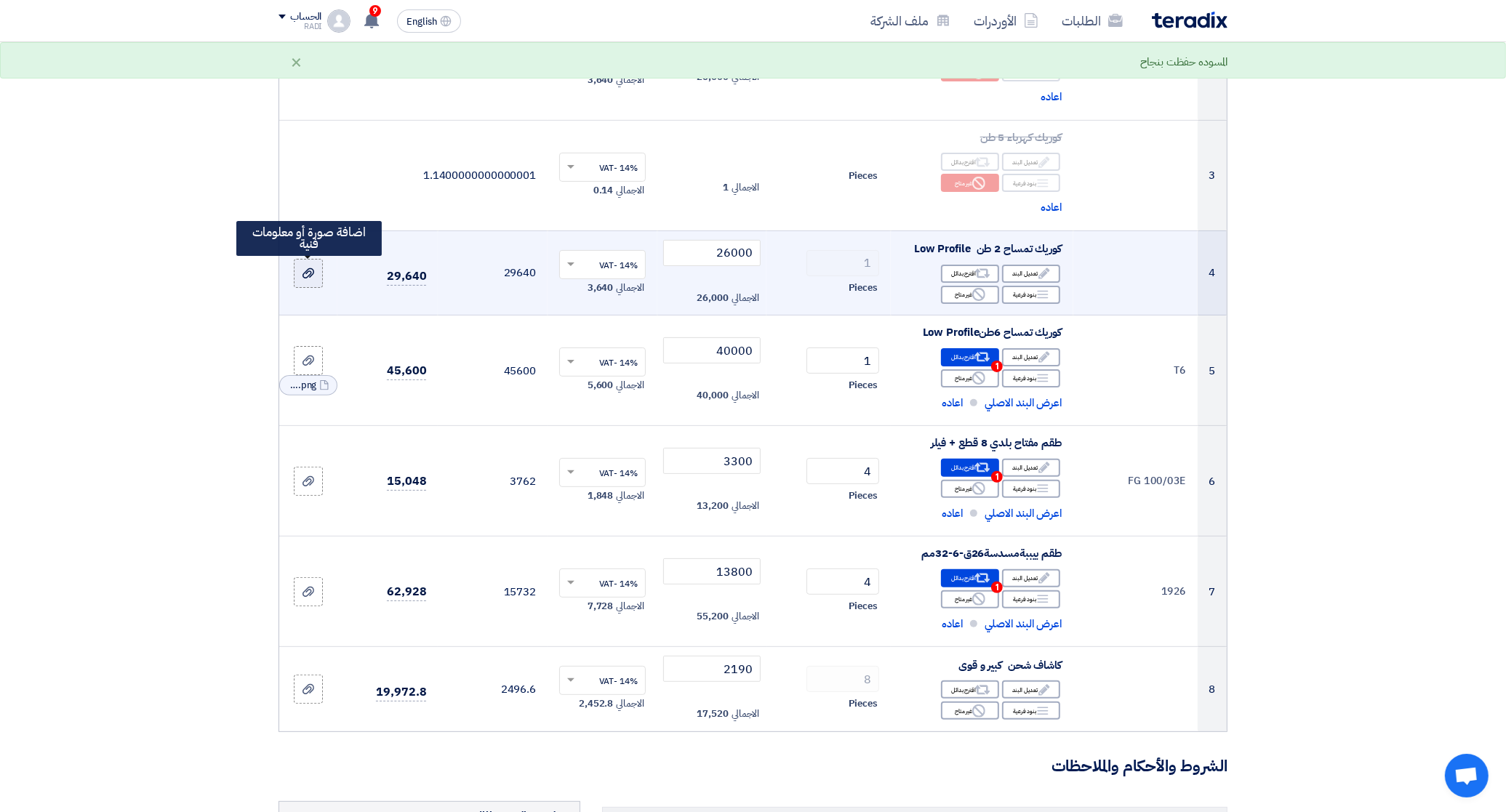
click at [315, 274] on div at bounding box center [308, 273] width 15 height 17
click at [0, 0] on input "file" at bounding box center [0, 0] width 0 height 0
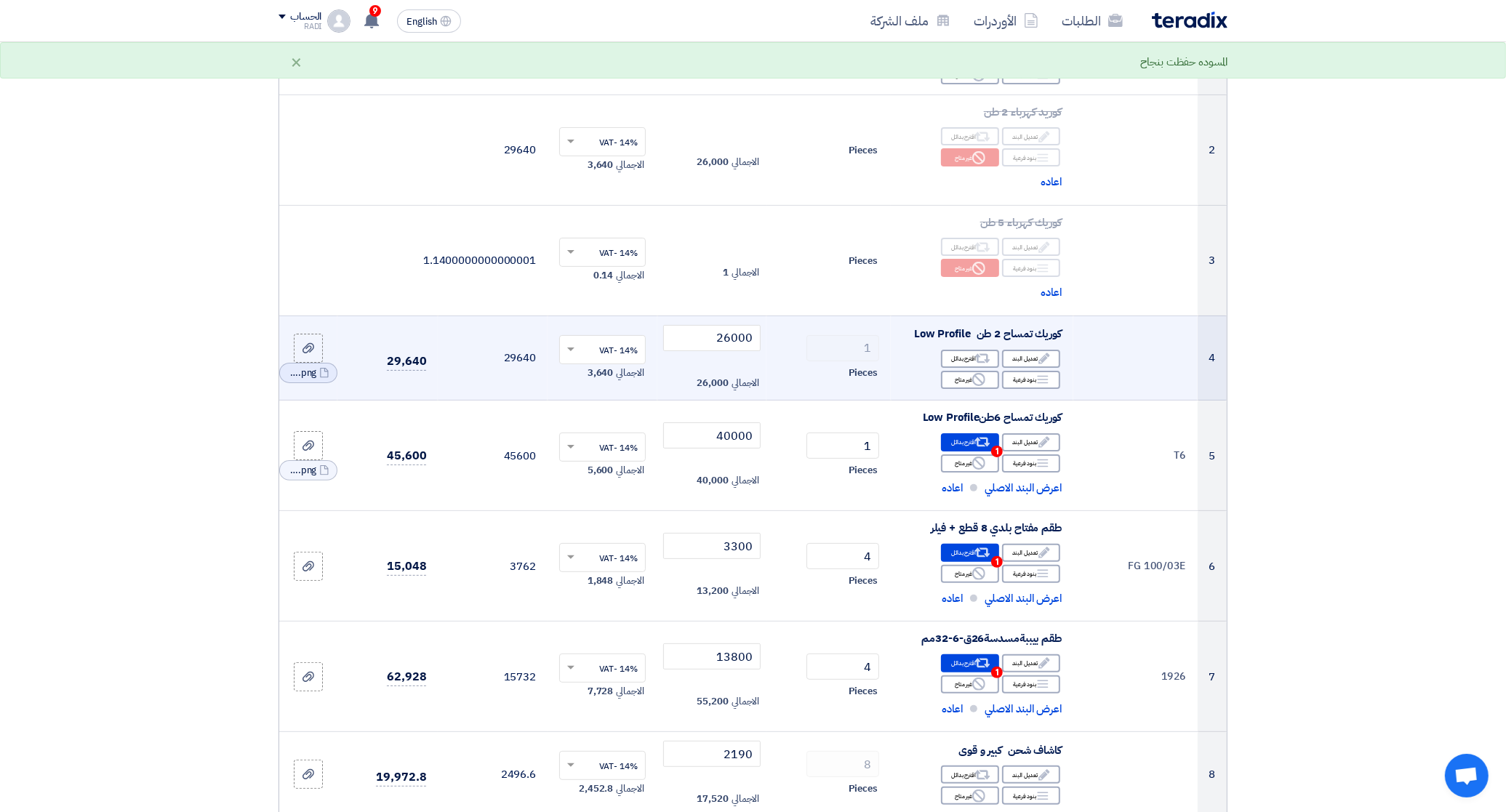
scroll to position [182, 0]
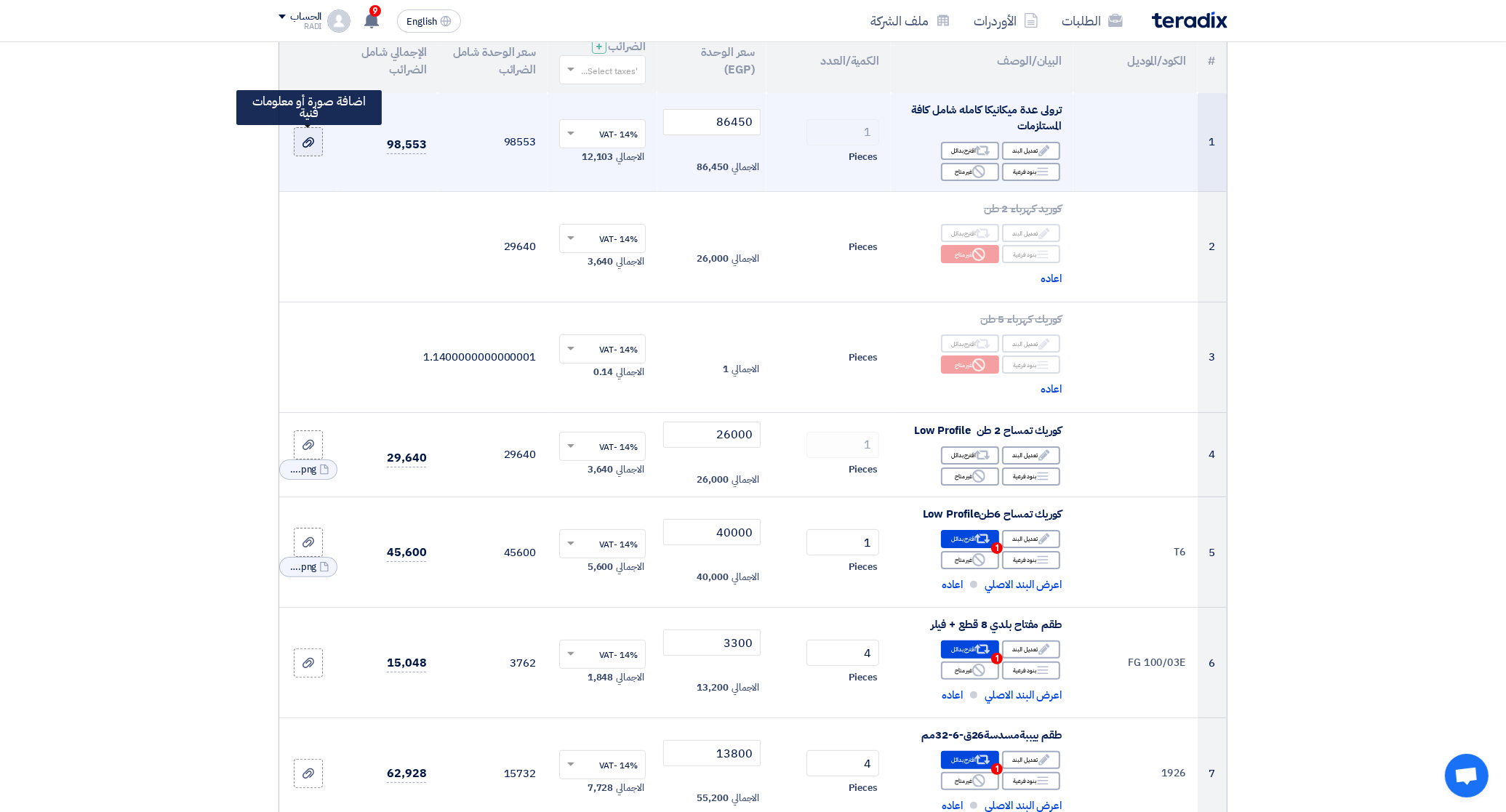
click at [303, 142] on use at bounding box center [308, 143] width 11 height 11
click at [0, 0] on input "file" at bounding box center [0, 0] width 0 height 0
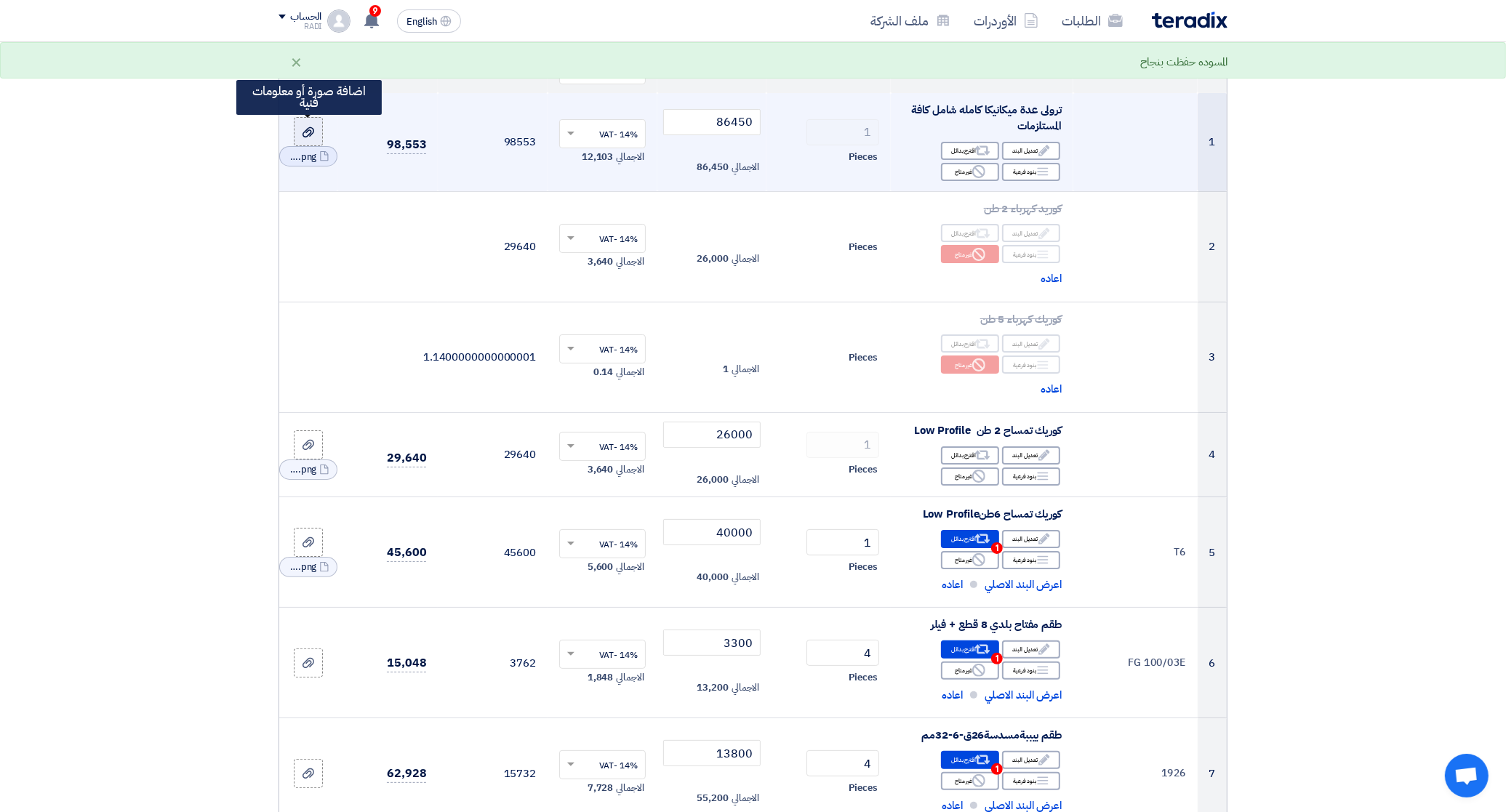
click at [310, 129] on icon at bounding box center [308, 132] width 11 height 11
click at [0, 0] on input "file" at bounding box center [0, 0] width 0 height 0
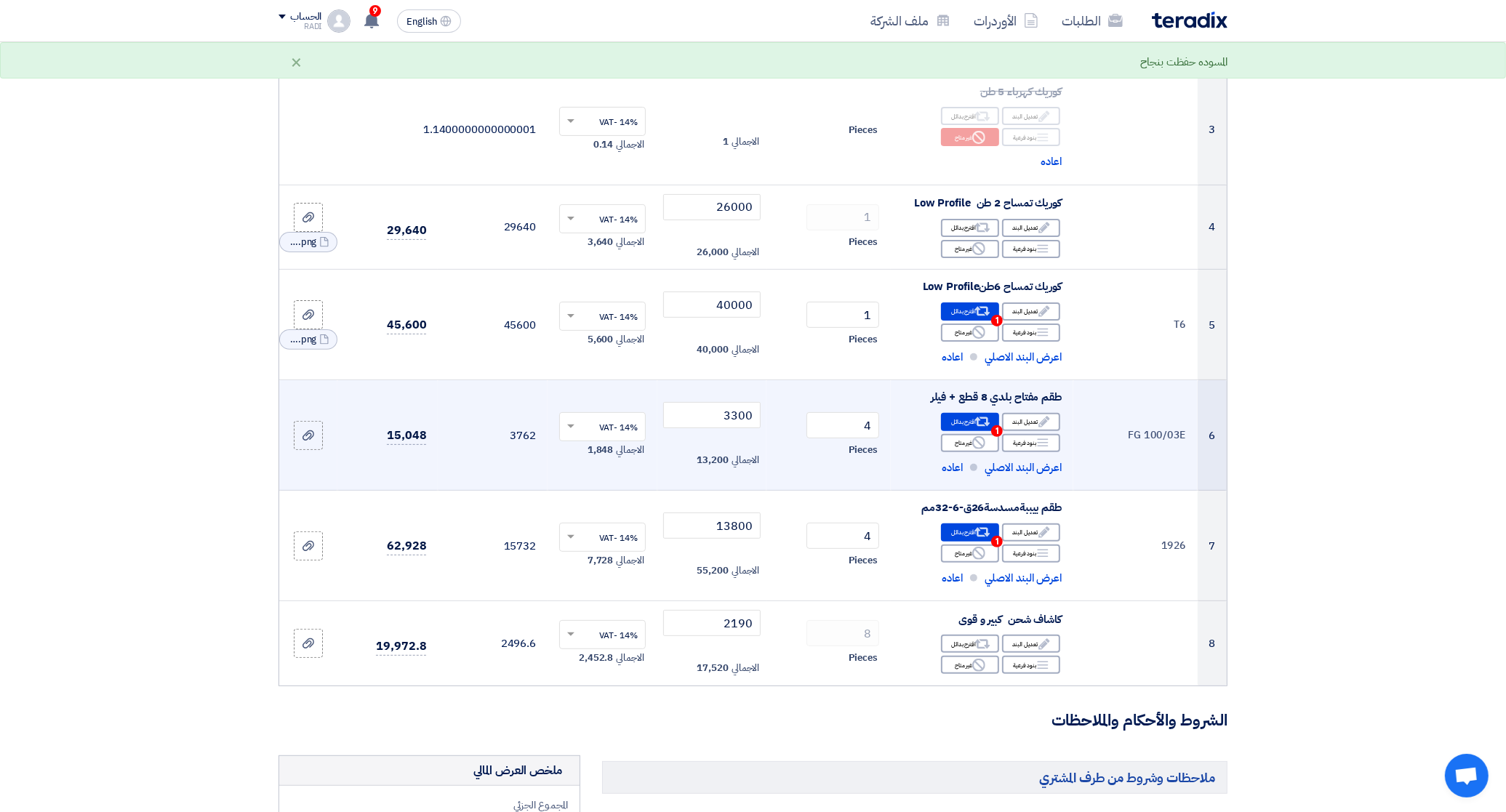
scroll to position [454, 0]
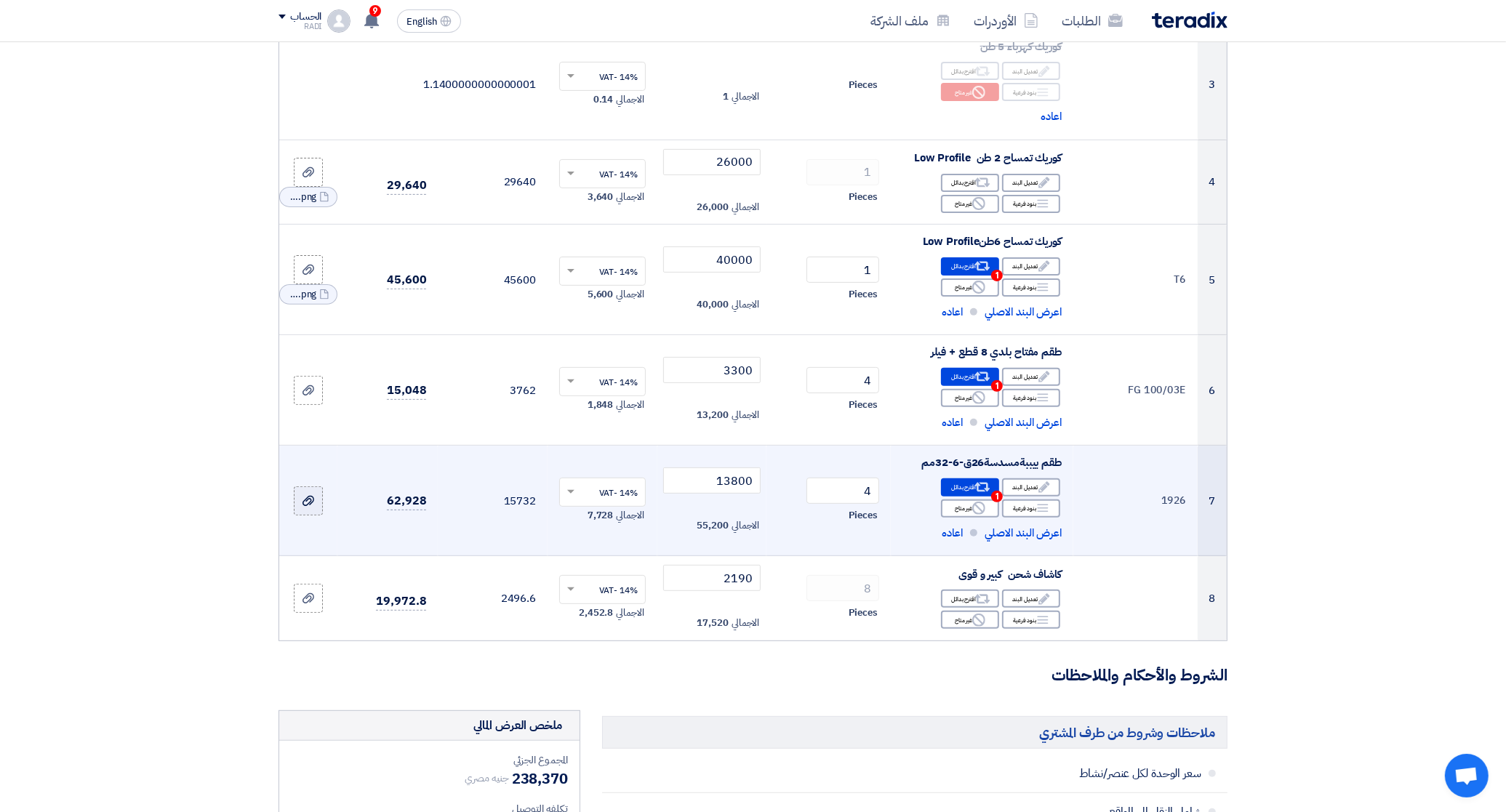
click at [307, 499] on use at bounding box center [308, 501] width 11 height 11
click at [0, 0] on input "file" at bounding box center [0, 0] width 0 height 0
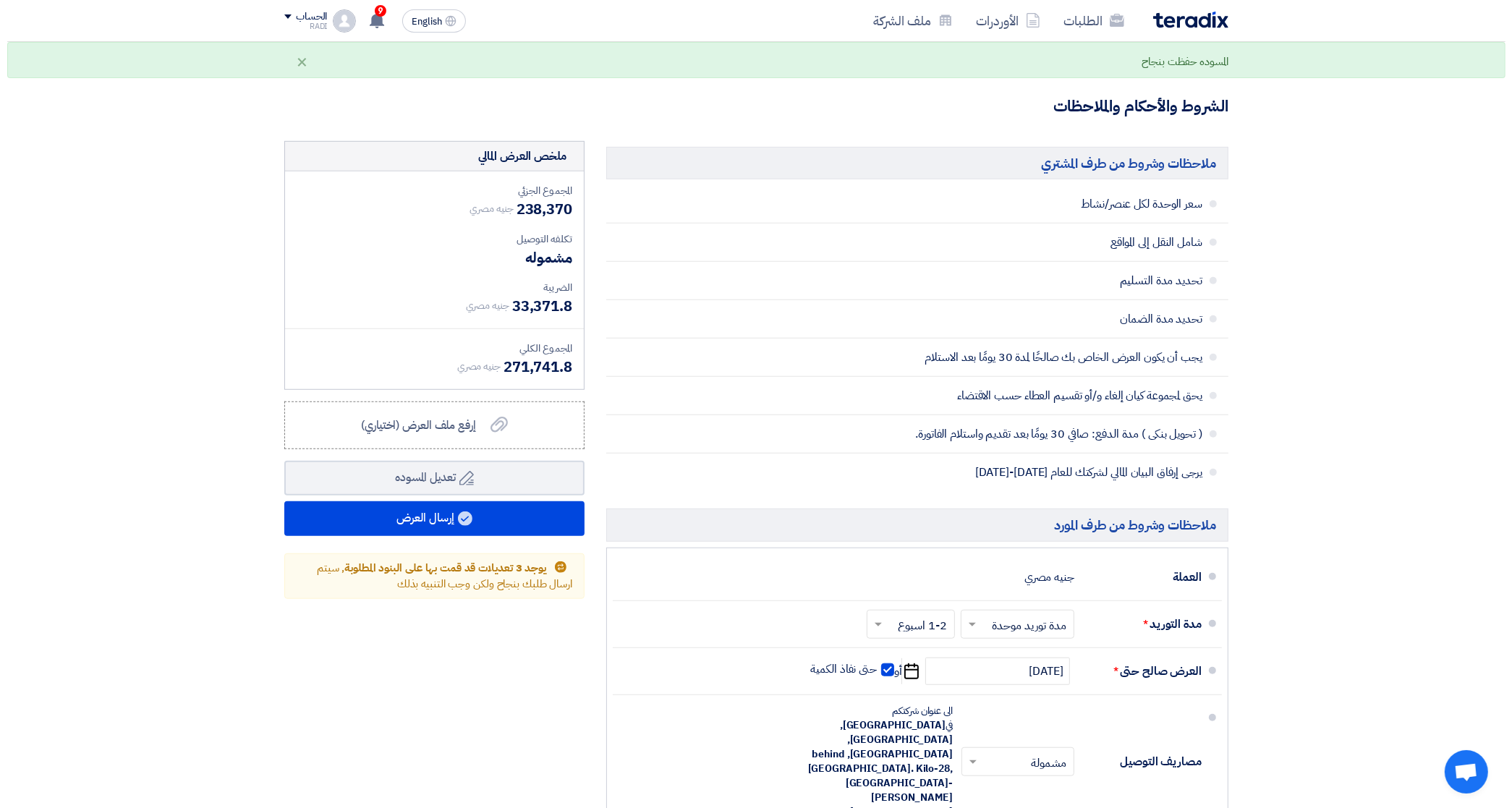
scroll to position [995, 0]
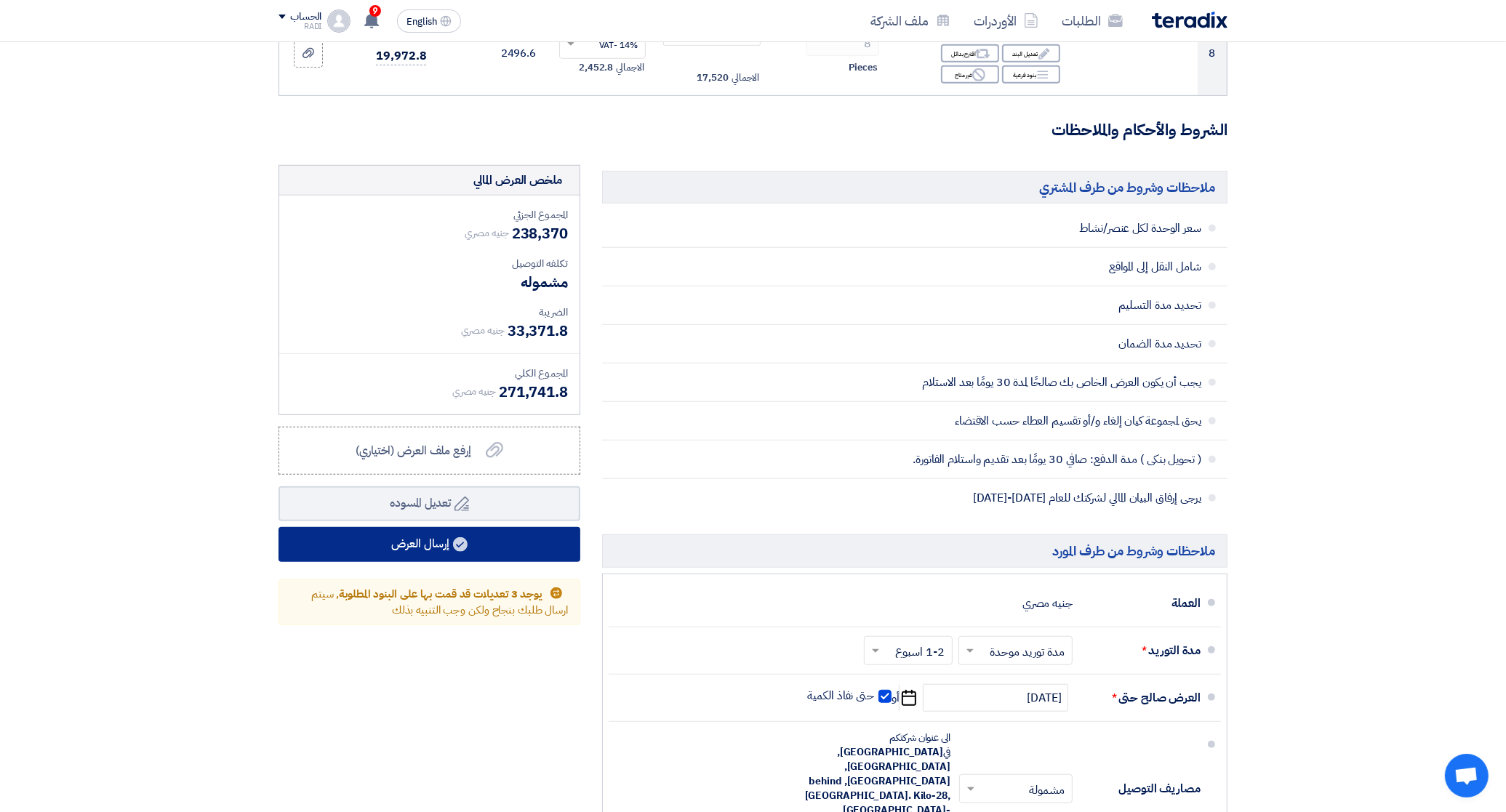
click at [433, 543] on button "إرسال العرض" at bounding box center [429, 545] width 302 height 35
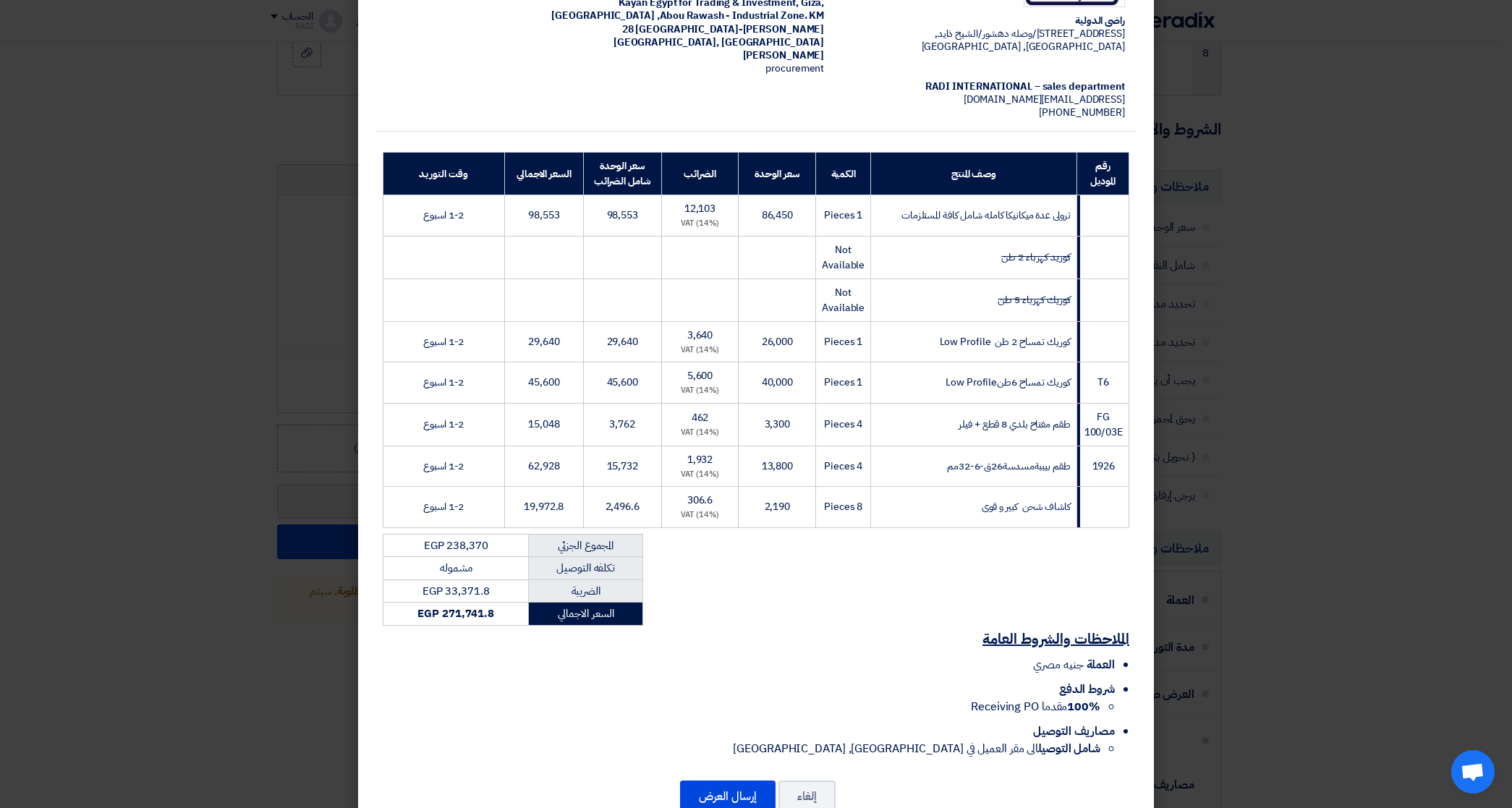
scroll to position [179, 0]
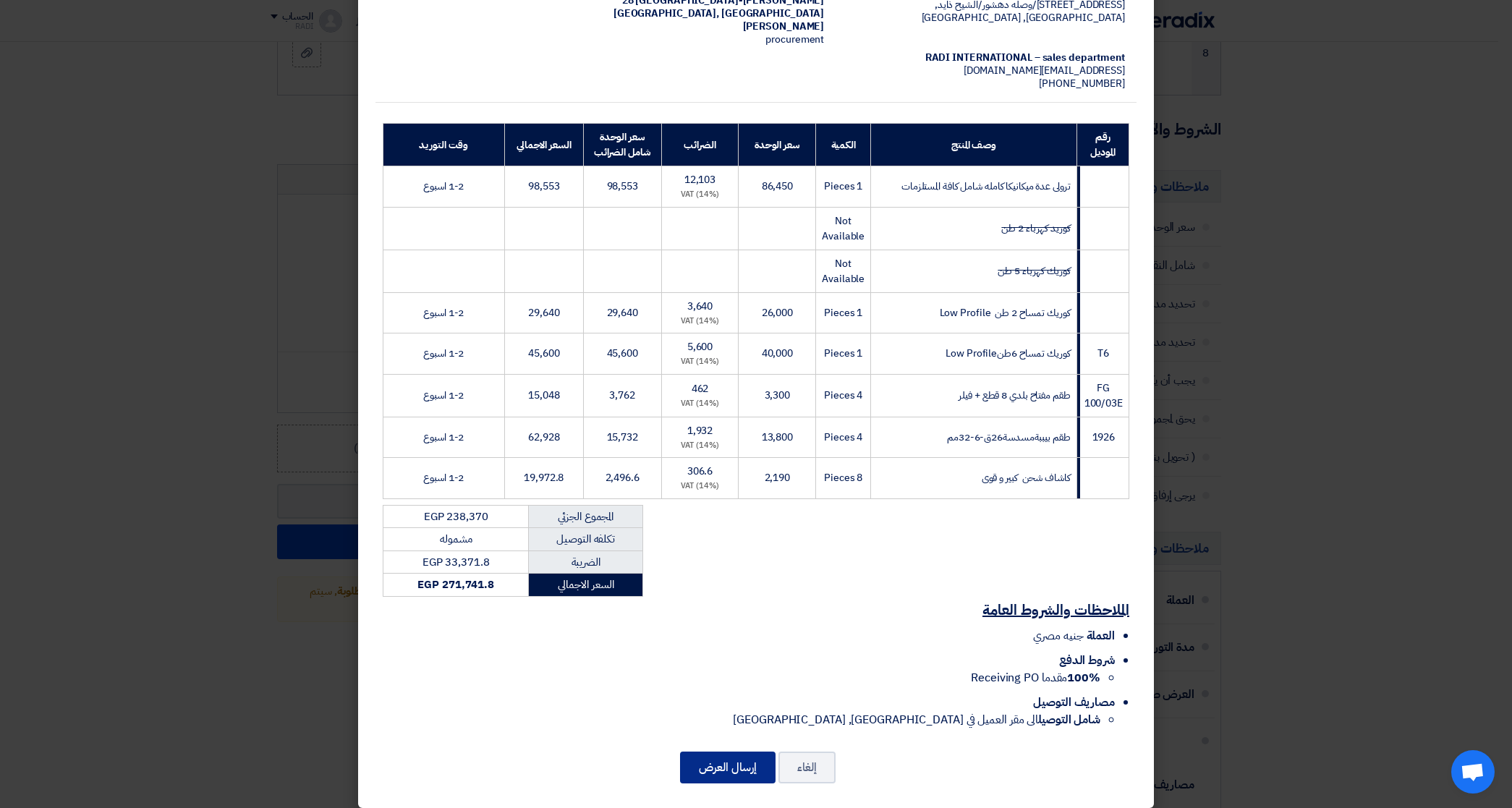
click at [757, 760] on button "إرسال العرض" at bounding box center [727, 767] width 95 height 31
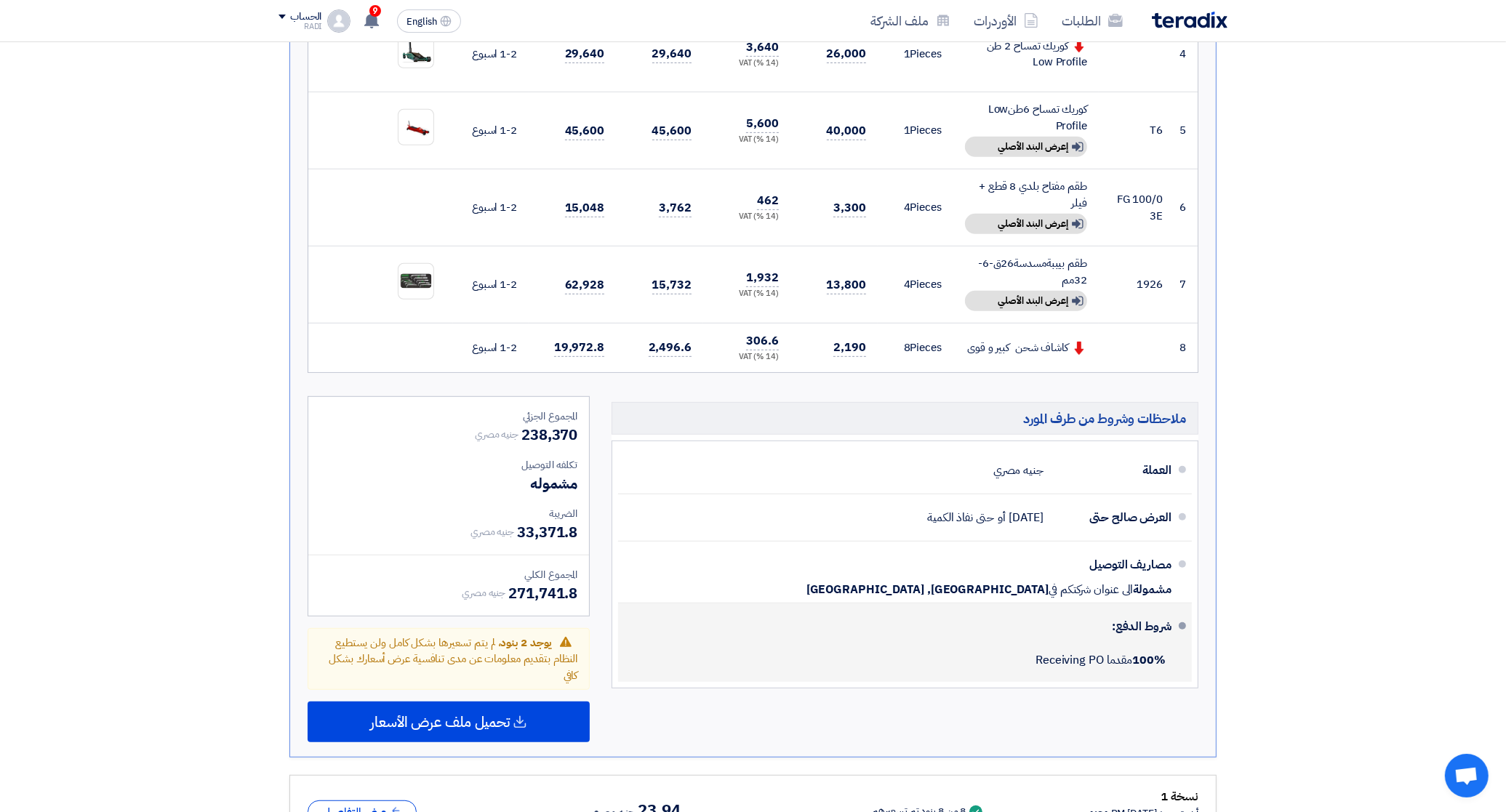
scroll to position [727, 0]
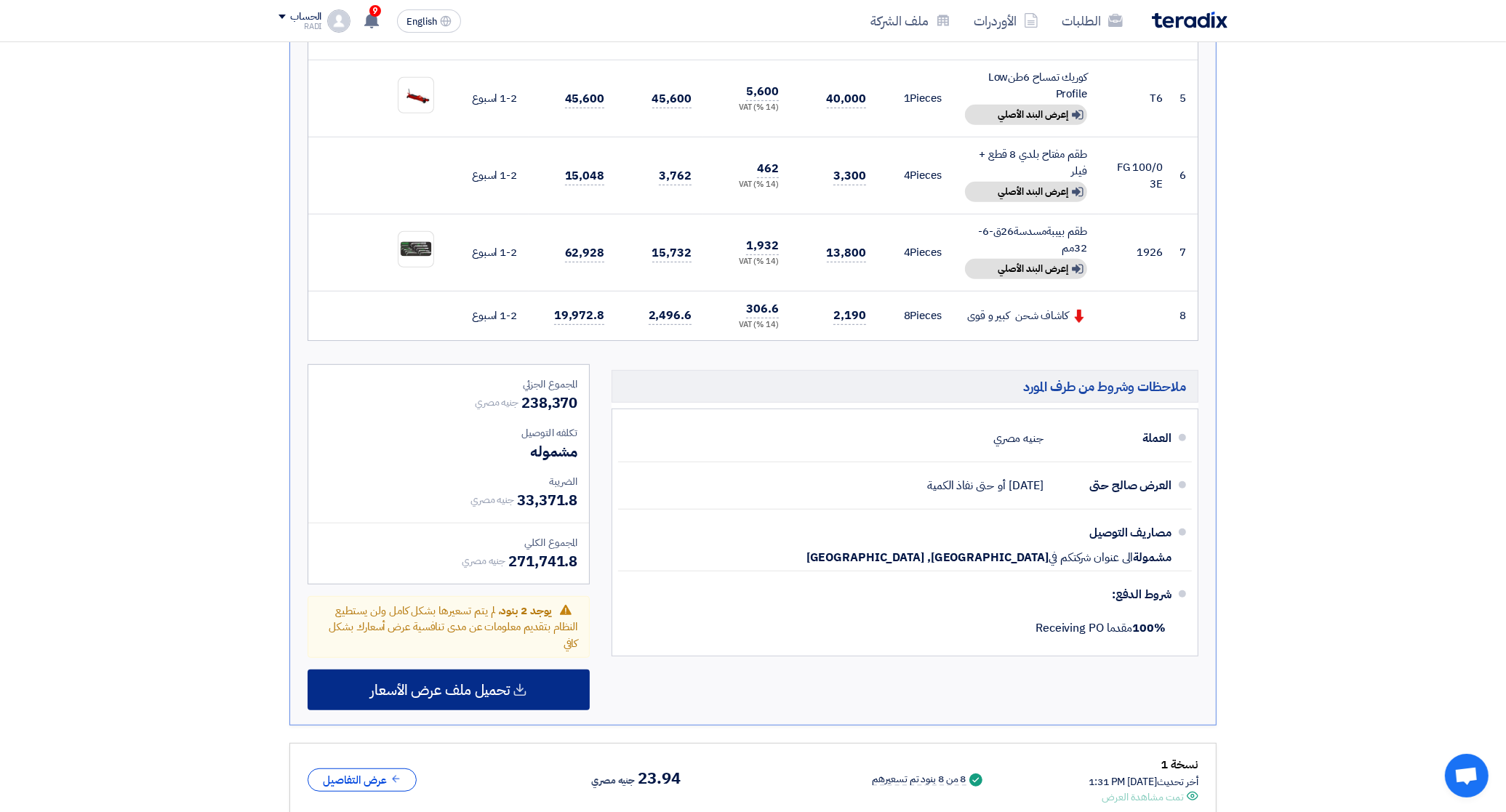
click at [404, 683] on span "تحميل ملف عرض الأسعار" at bounding box center [439, 689] width 139 height 13
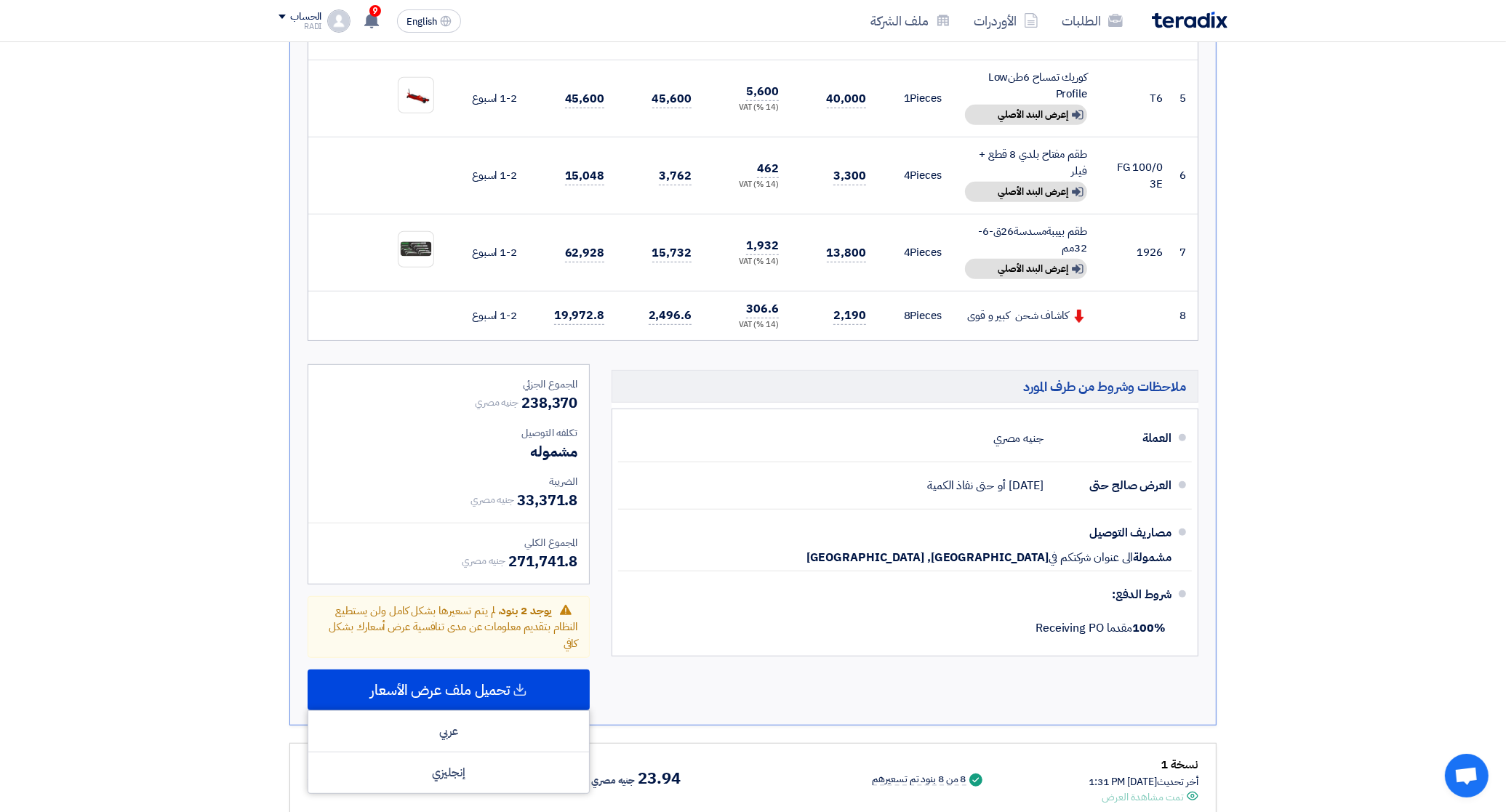
click at [258, 507] on section "تقديم عرض سعر نسخة 2 أخر تحديث 18 Sep 2025, 3:07 PM Offer is Seen لم يتم مشاهدة…" at bounding box center [753, 171] width 1506 height 1407
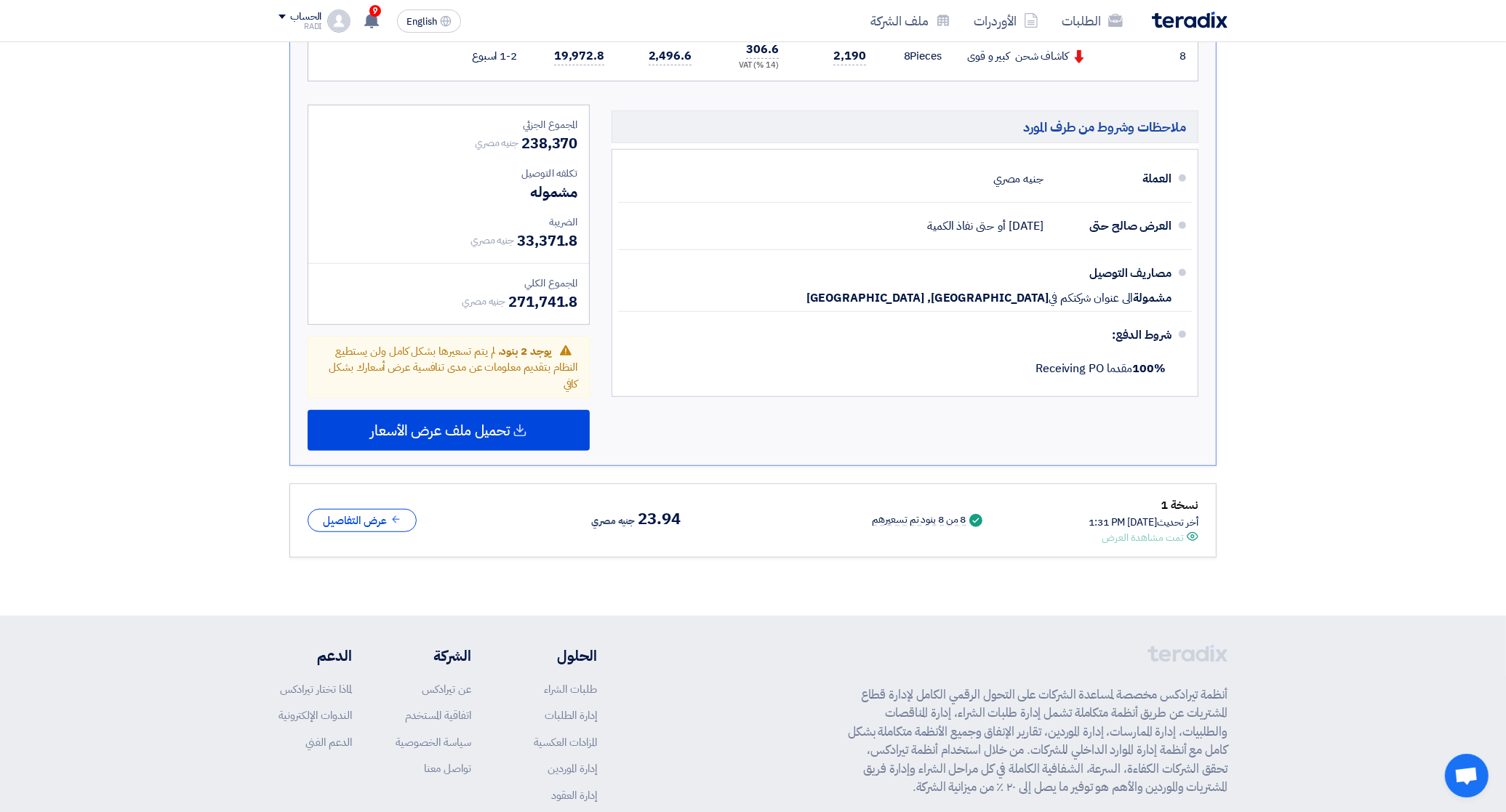
scroll to position [1000, 0]
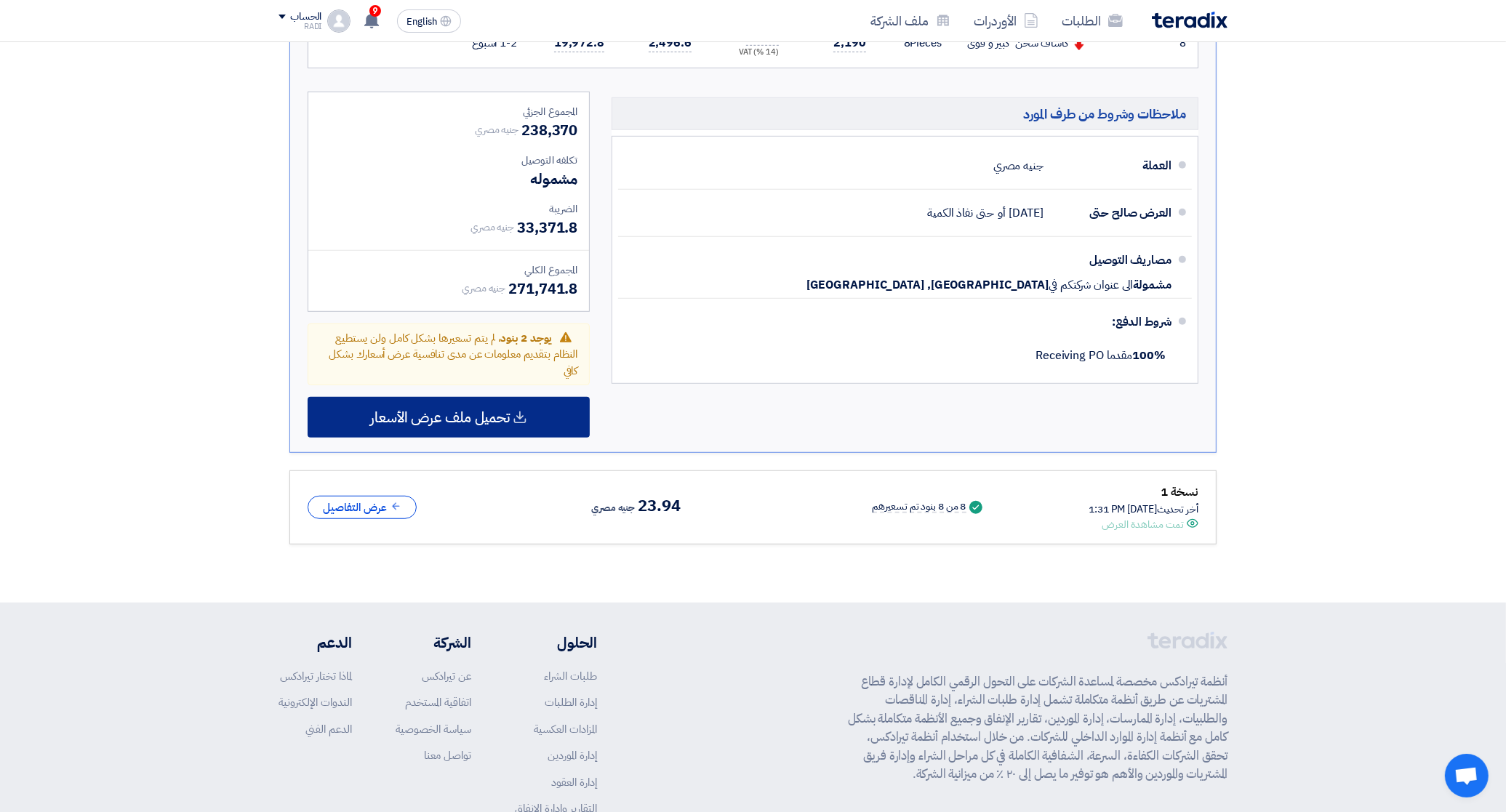
click at [432, 410] on span "تحميل ملف عرض الأسعار" at bounding box center [439, 417] width 139 height 13
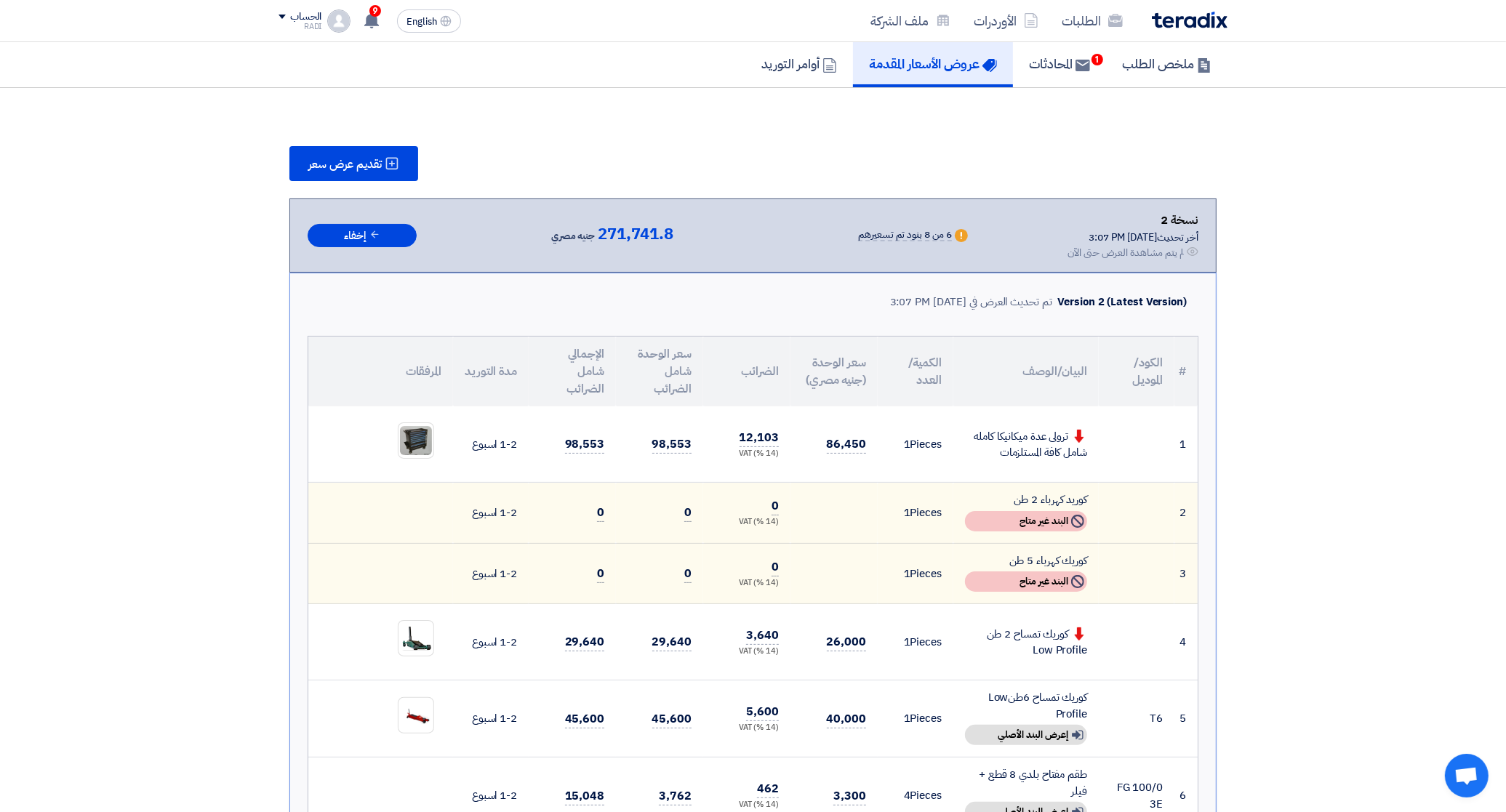
scroll to position [0, 0]
